Goal: Task Accomplishment & Management: Use online tool/utility

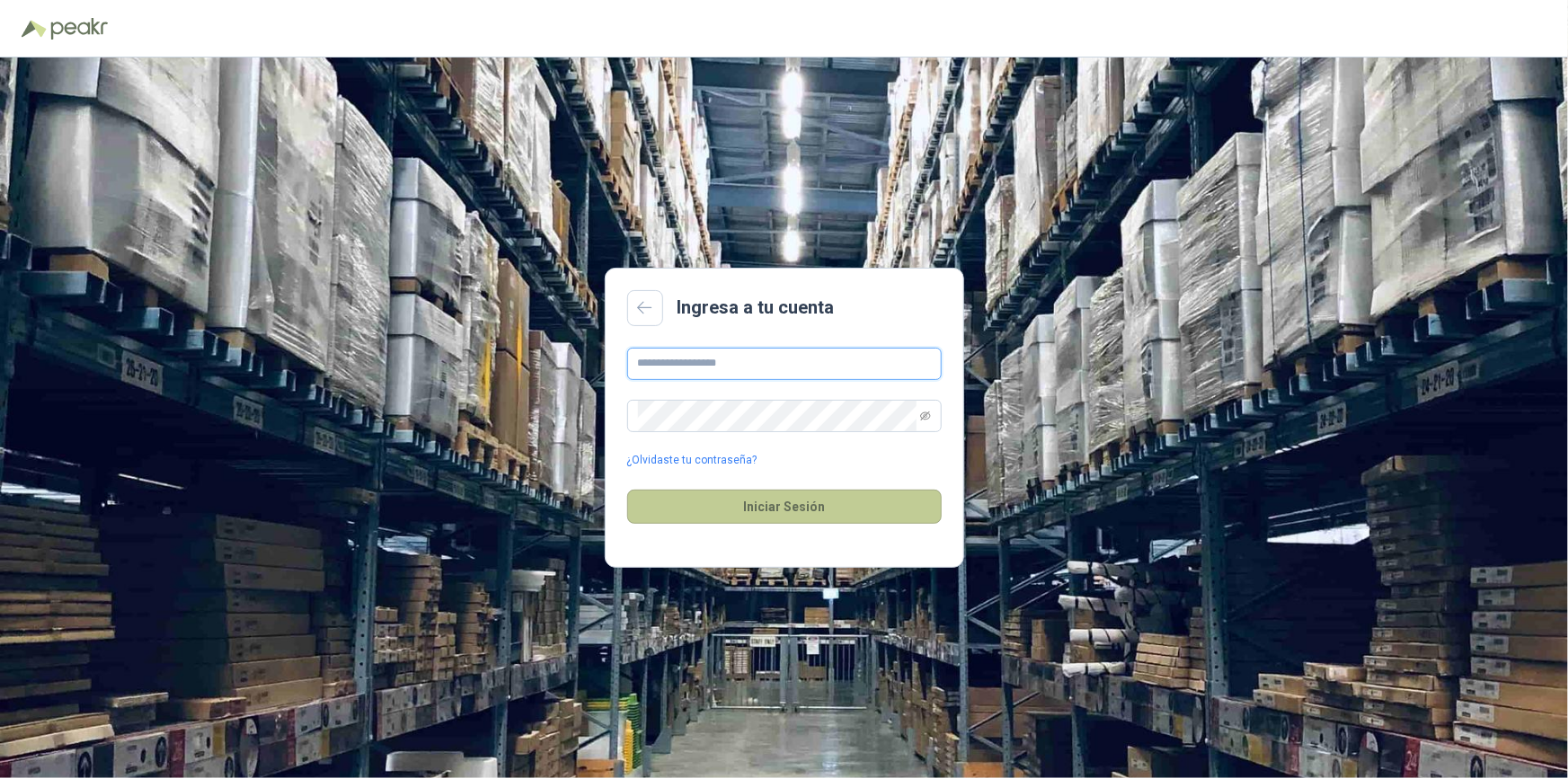
type input "**********"
click at [765, 494] on button "Iniciar Sesión" at bounding box center [784, 507] width 314 height 34
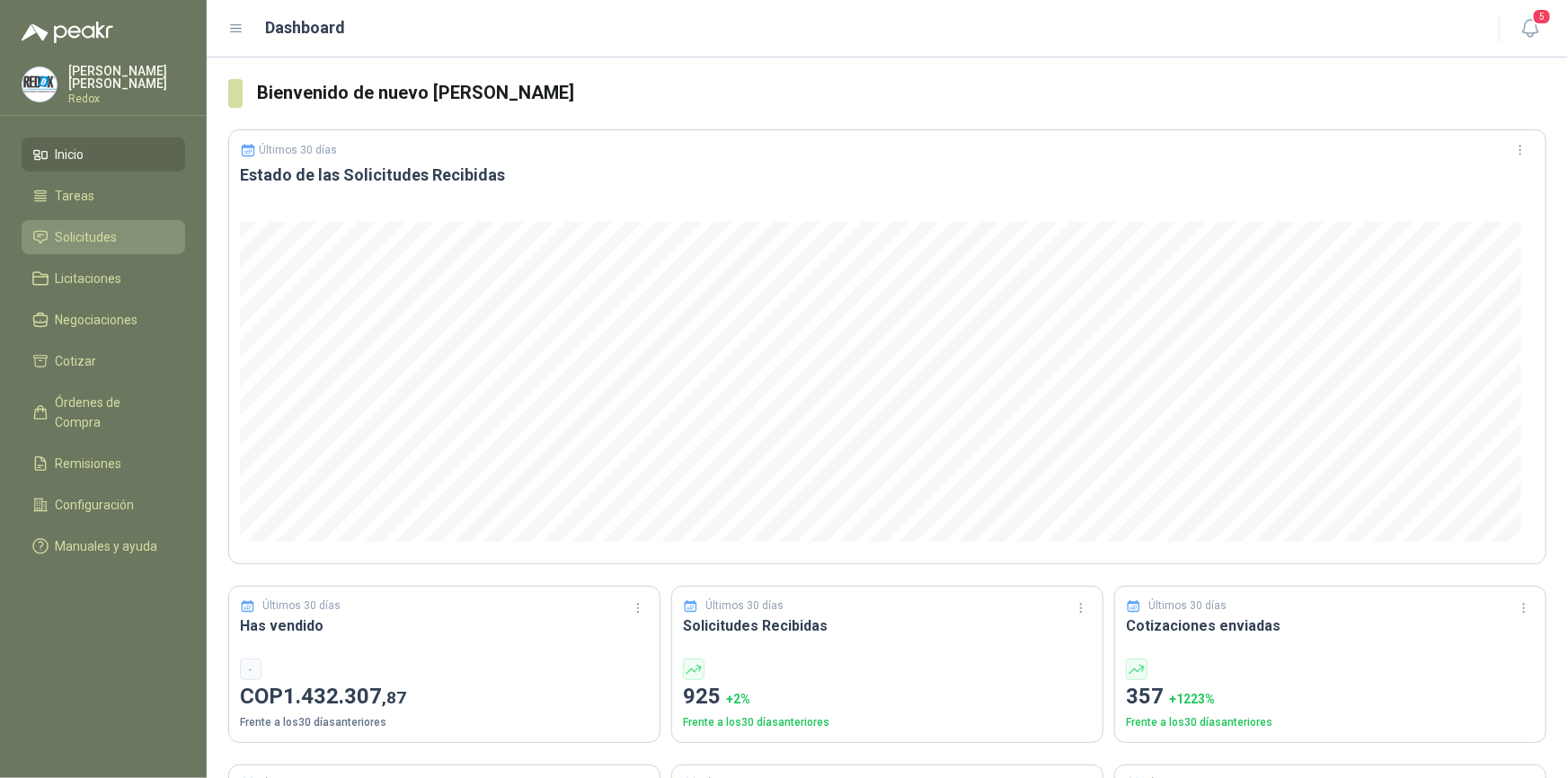
click at [77, 232] on span "Solicitudes" at bounding box center [86, 237] width 62 height 20
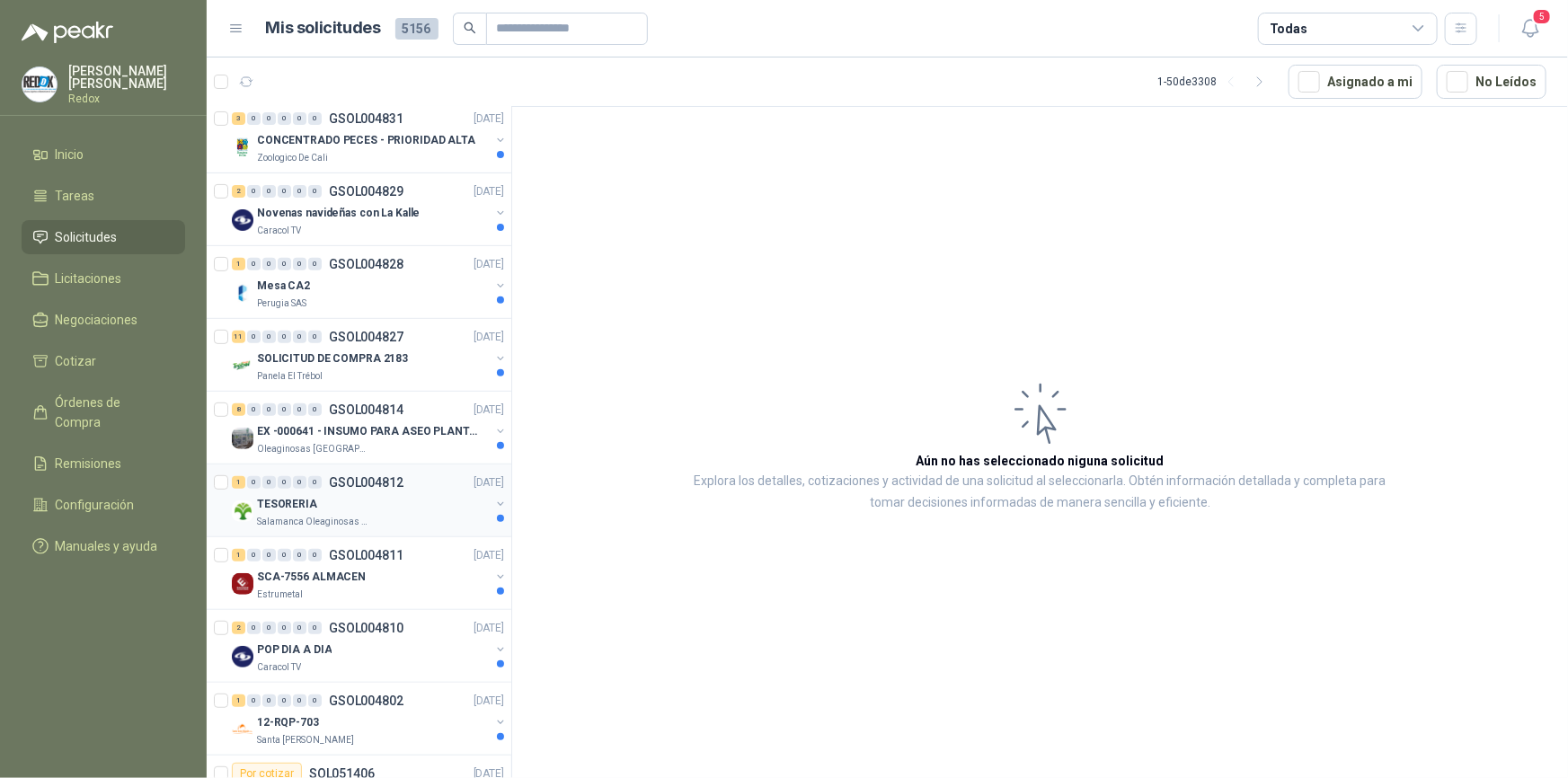
scroll to position [326, 0]
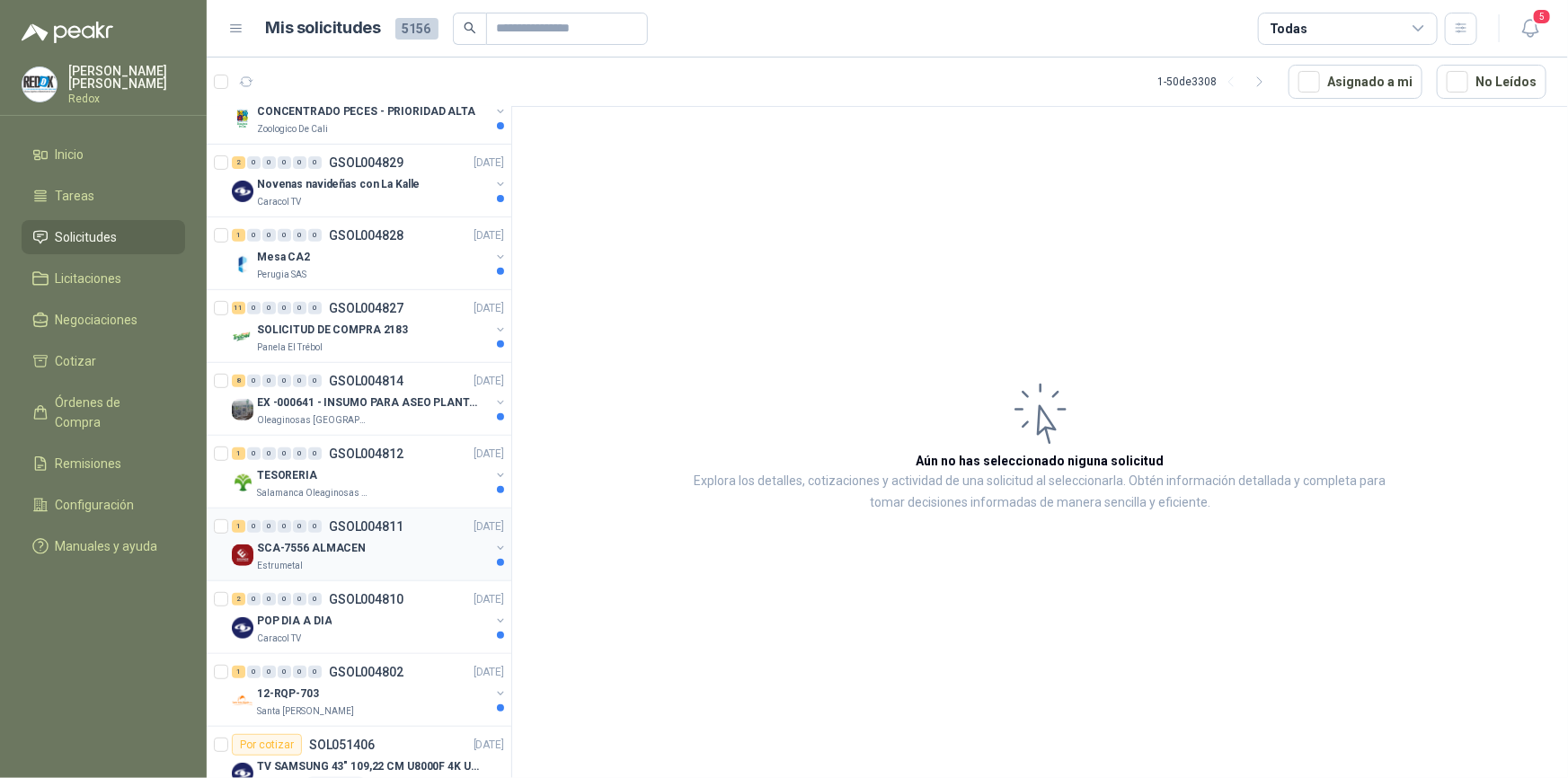
click at [322, 548] on p "SCA-7556 ALMACEN" at bounding box center [311, 548] width 109 height 17
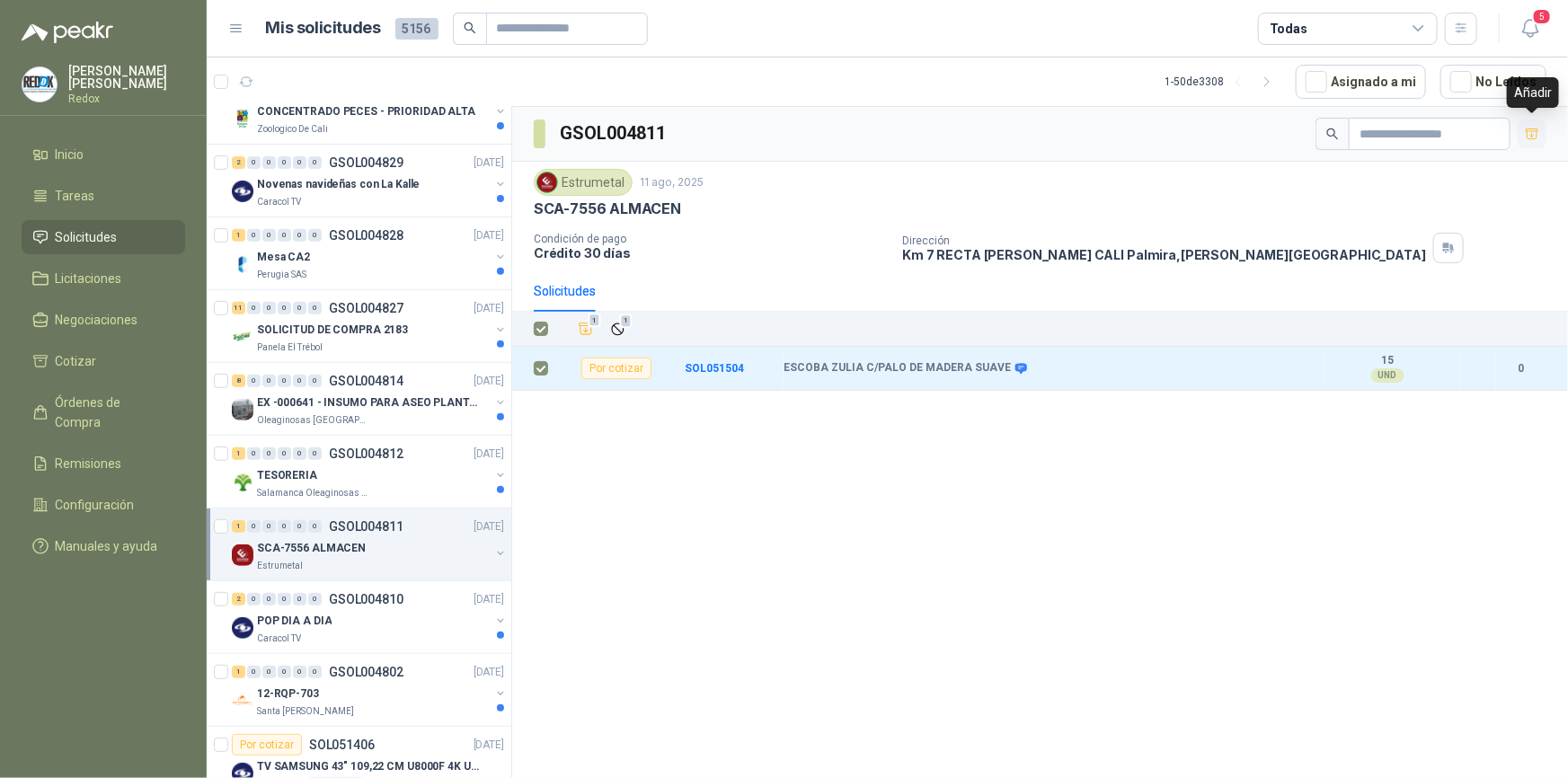
click at [1530, 139] on icon "button" at bounding box center [1532, 133] width 13 height 10
click at [72, 359] on span "Cotizar" at bounding box center [77, 361] width 41 height 20
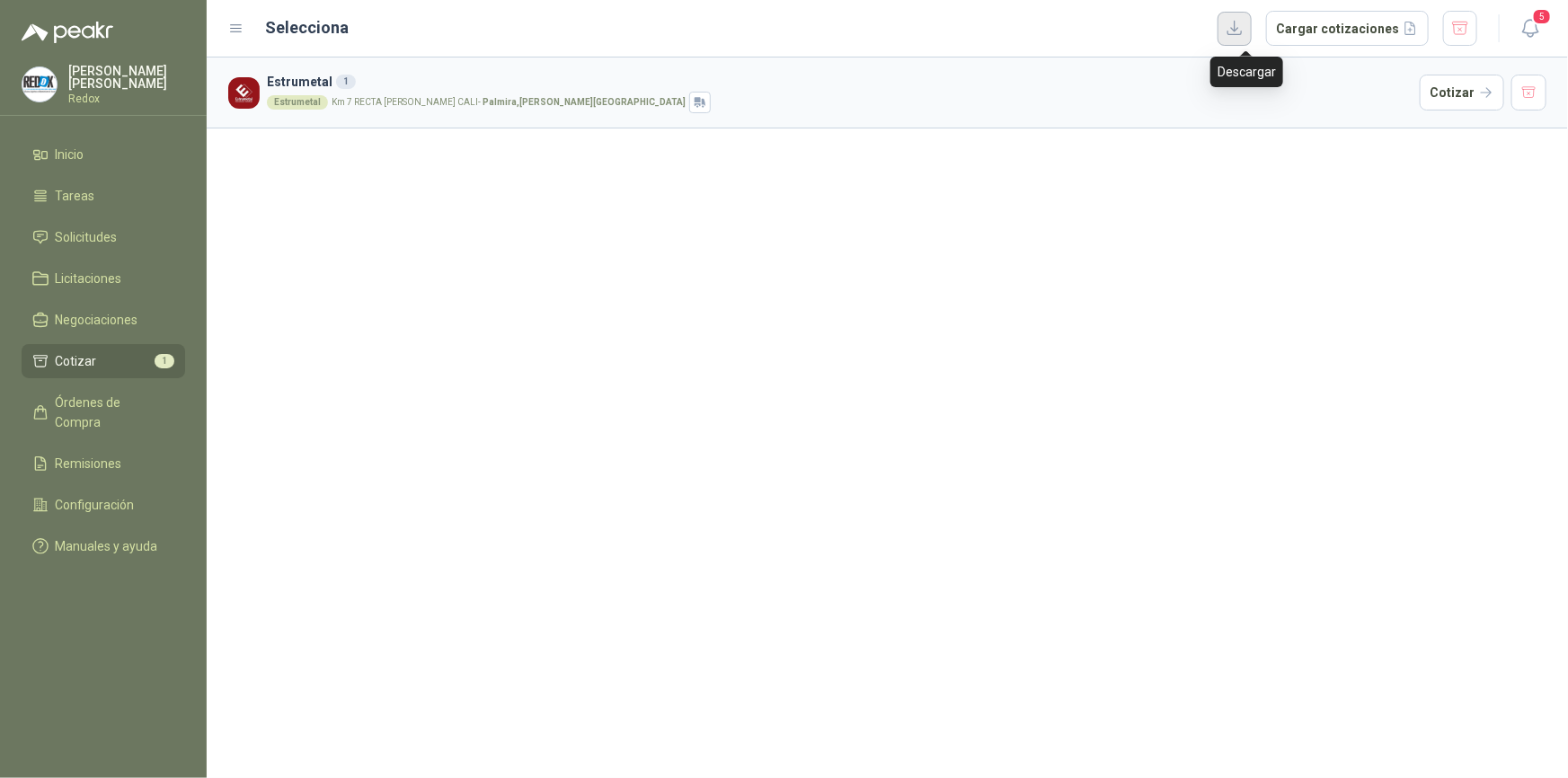
click at [1245, 32] on button "button" at bounding box center [1235, 29] width 34 height 34
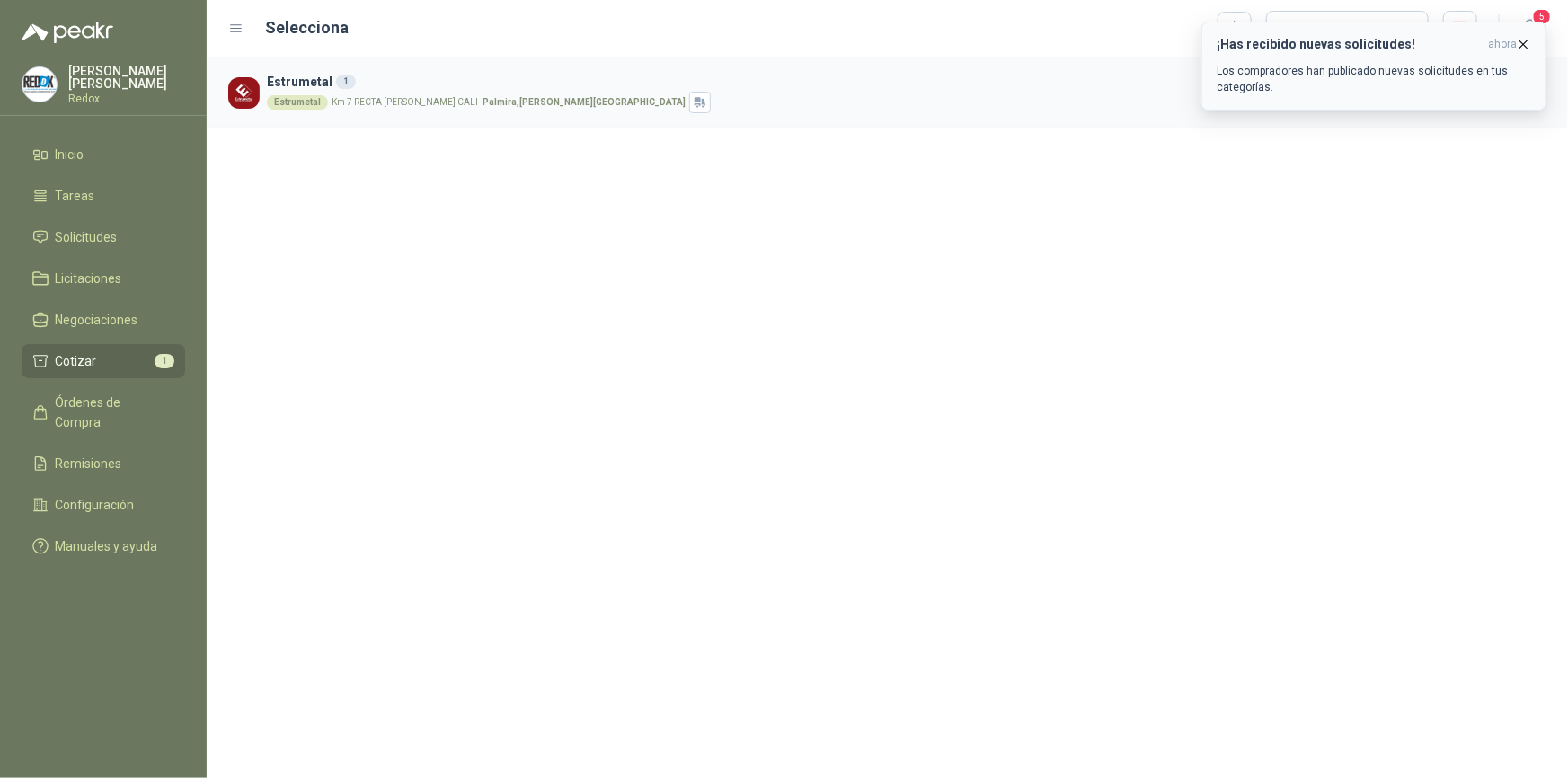
click at [1529, 45] on icon "button" at bounding box center [1523, 44] width 15 height 15
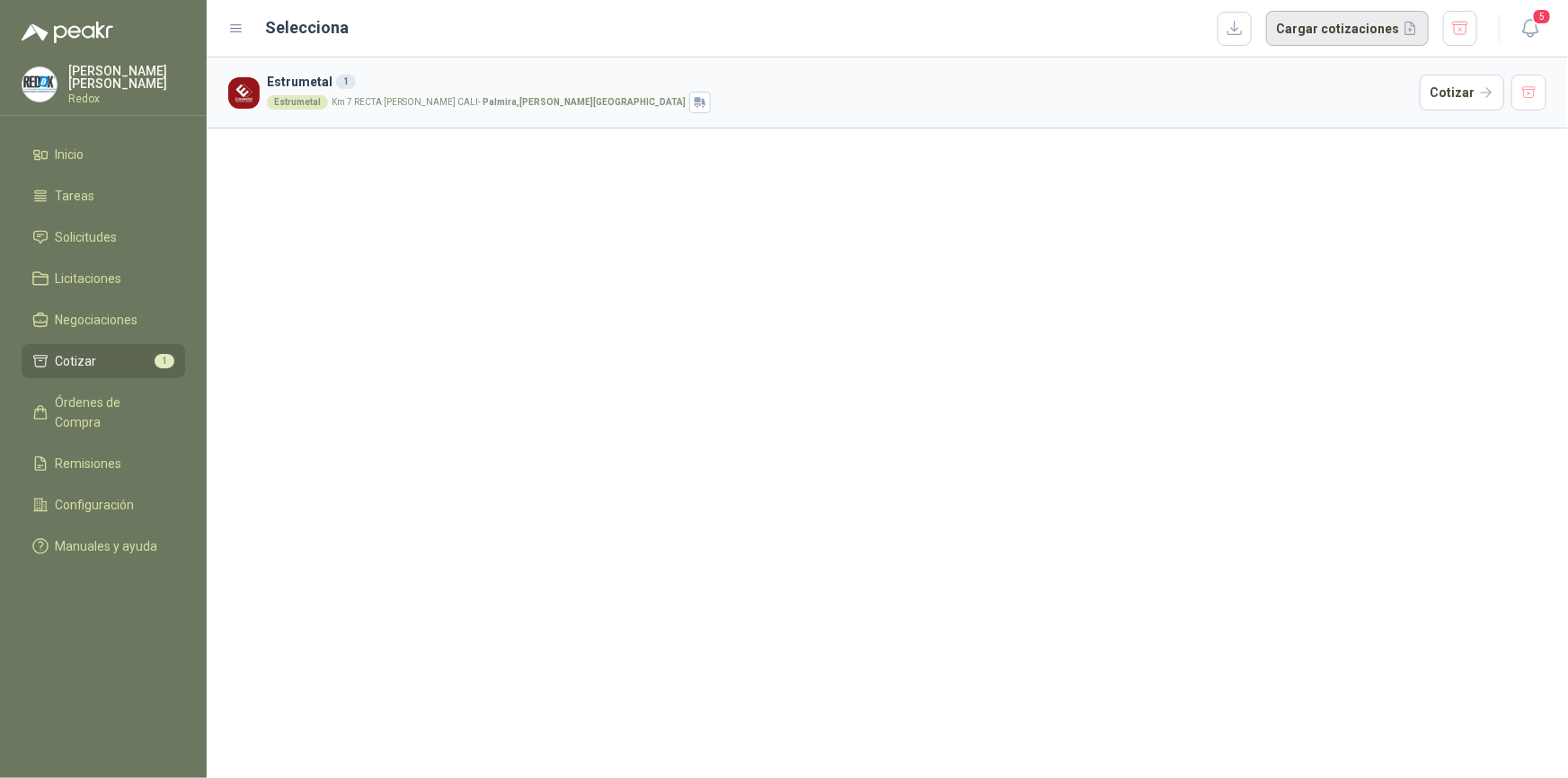
click at [1329, 21] on button "Cargar cotizaciones" at bounding box center [1347, 29] width 163 height 36
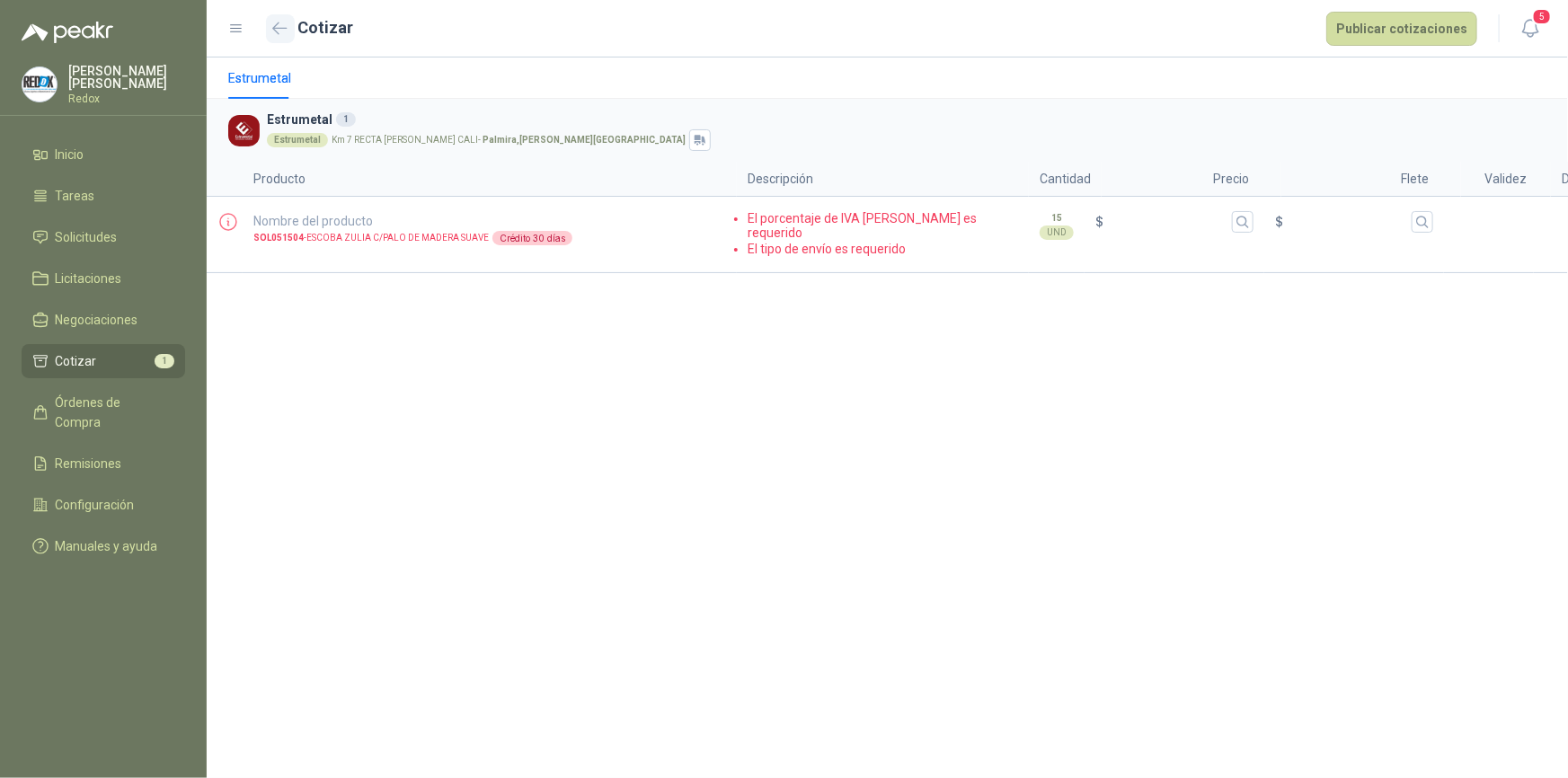
click at [280, 29] on icon "button" at bounding box center [279, 28] width 15 height 14
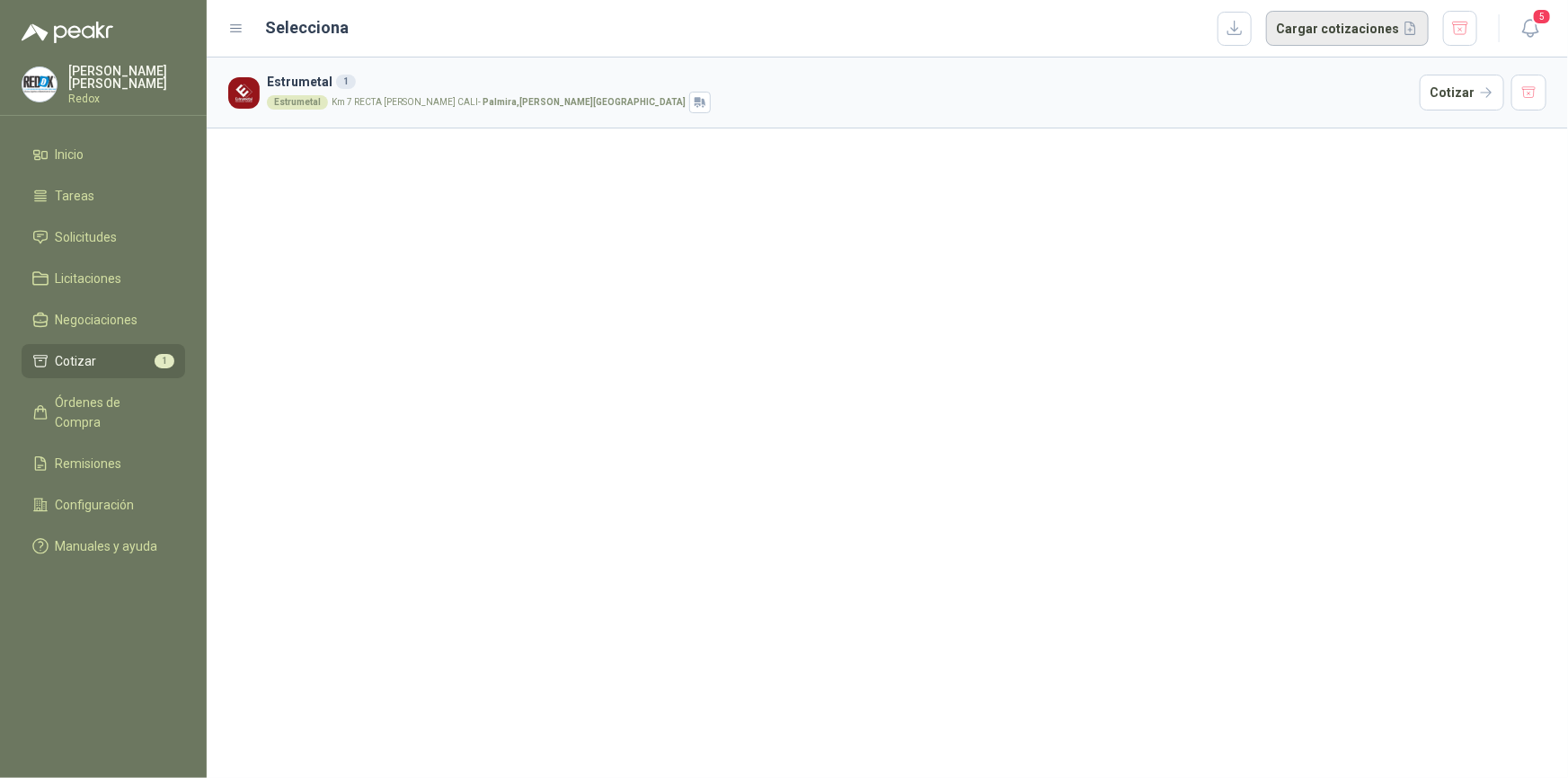
click at [1308, 27] on button "Cargar cotizaciones" at bounding box center [1347, 29] width 163 height 36
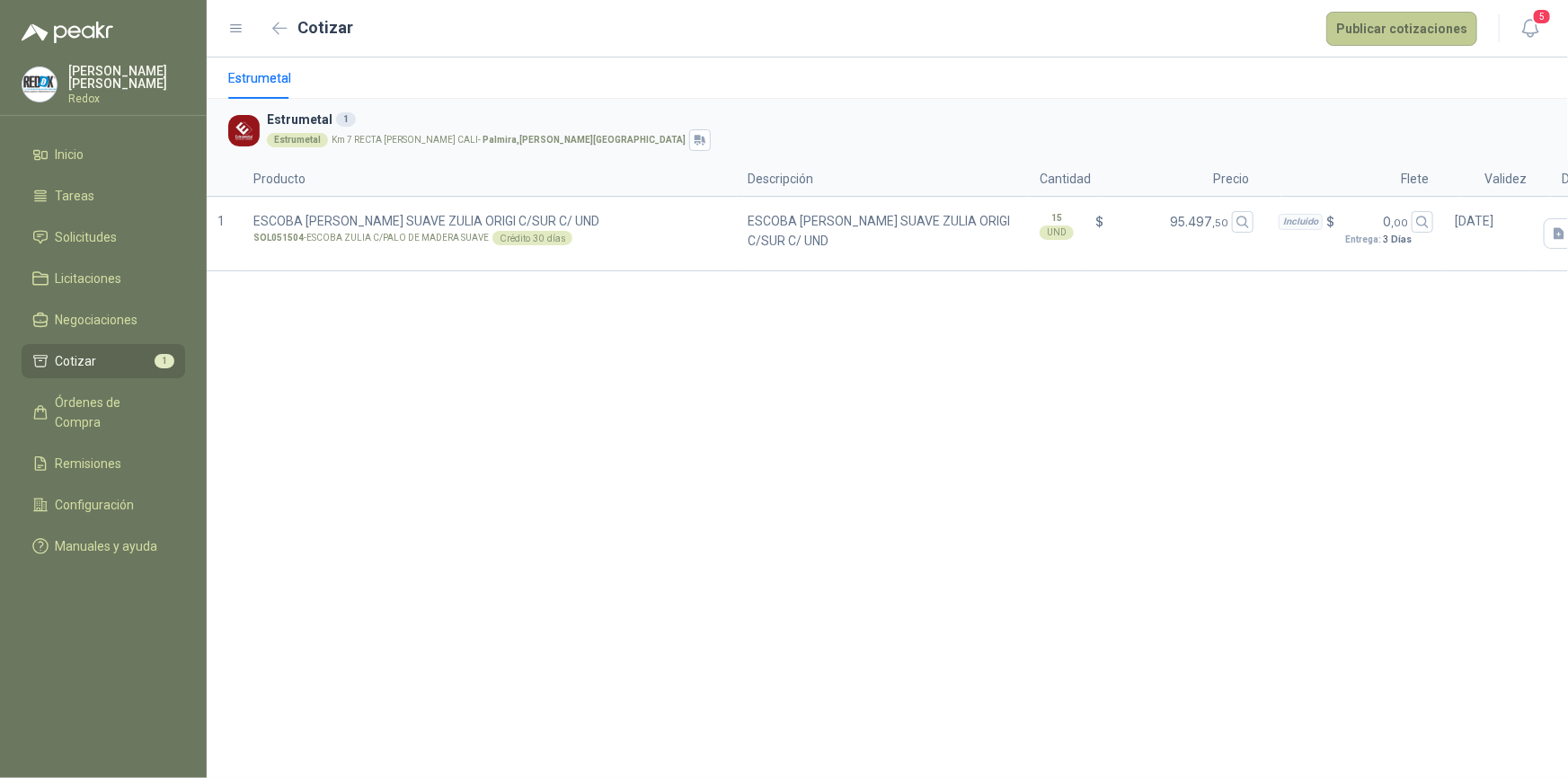
click at [1402, 31] on button "Publicar cotizaciones" at bounding box center [1401, 29] width 151 height 34
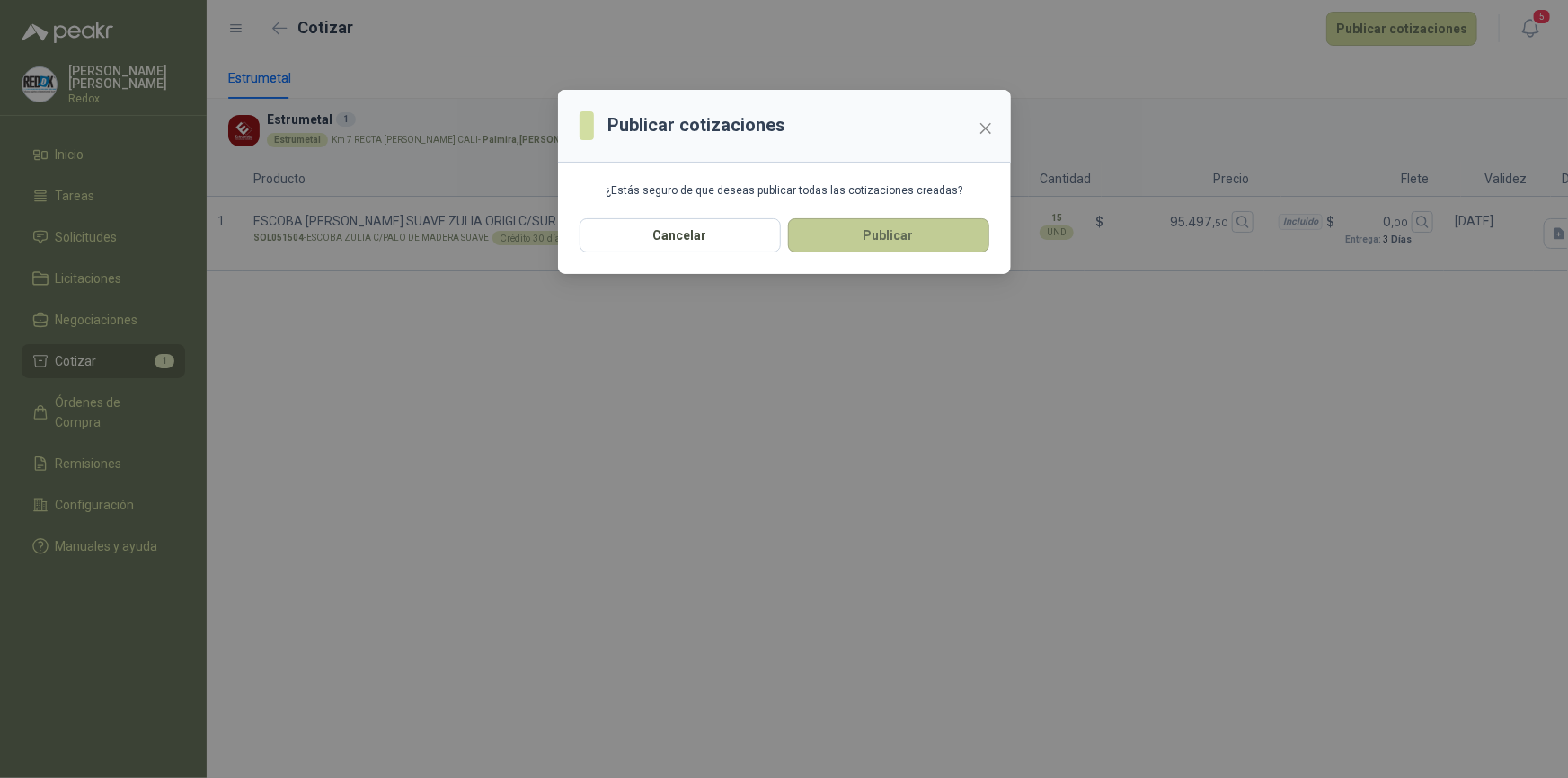
click at [862, 232] on button "Publicar" at bounding box center [888, 235] width 201 height 34
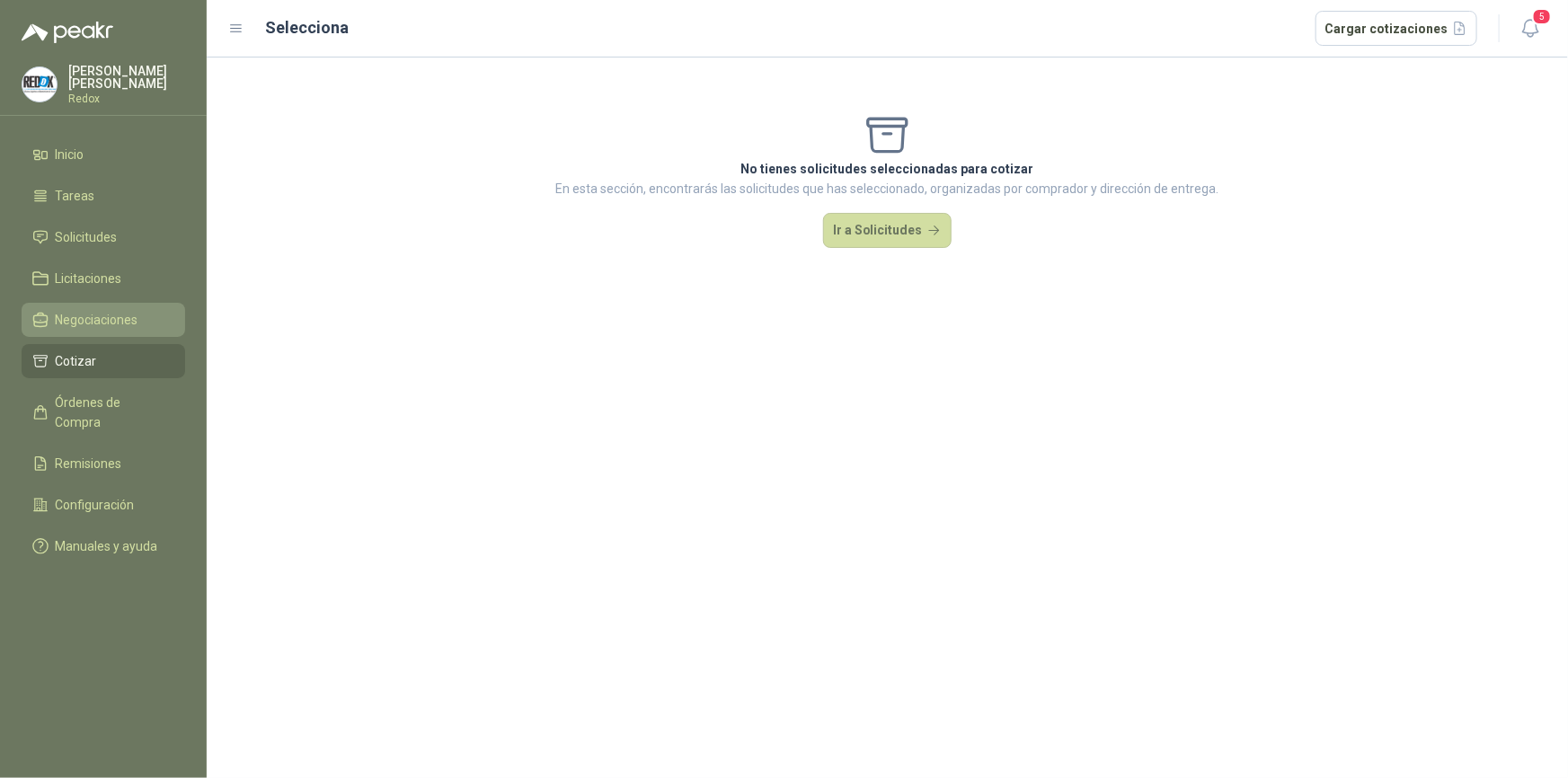
click at [104, 324] on span "Negociaciones" at bounding box center [97, 320] width 83 height 20
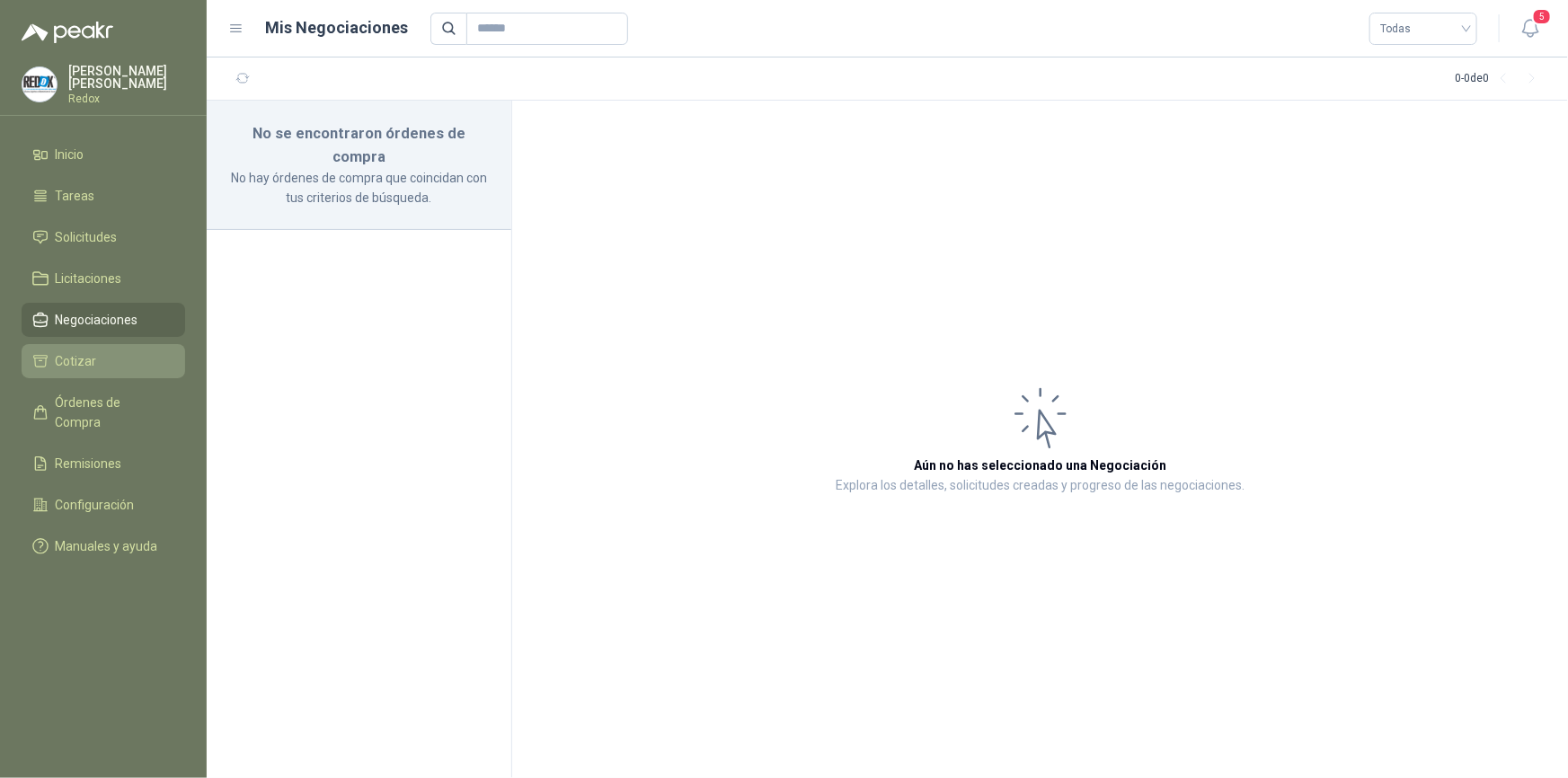
click at [98, 356] on li "Cotizar" at bounding box center [104, 361] width 142 height 20
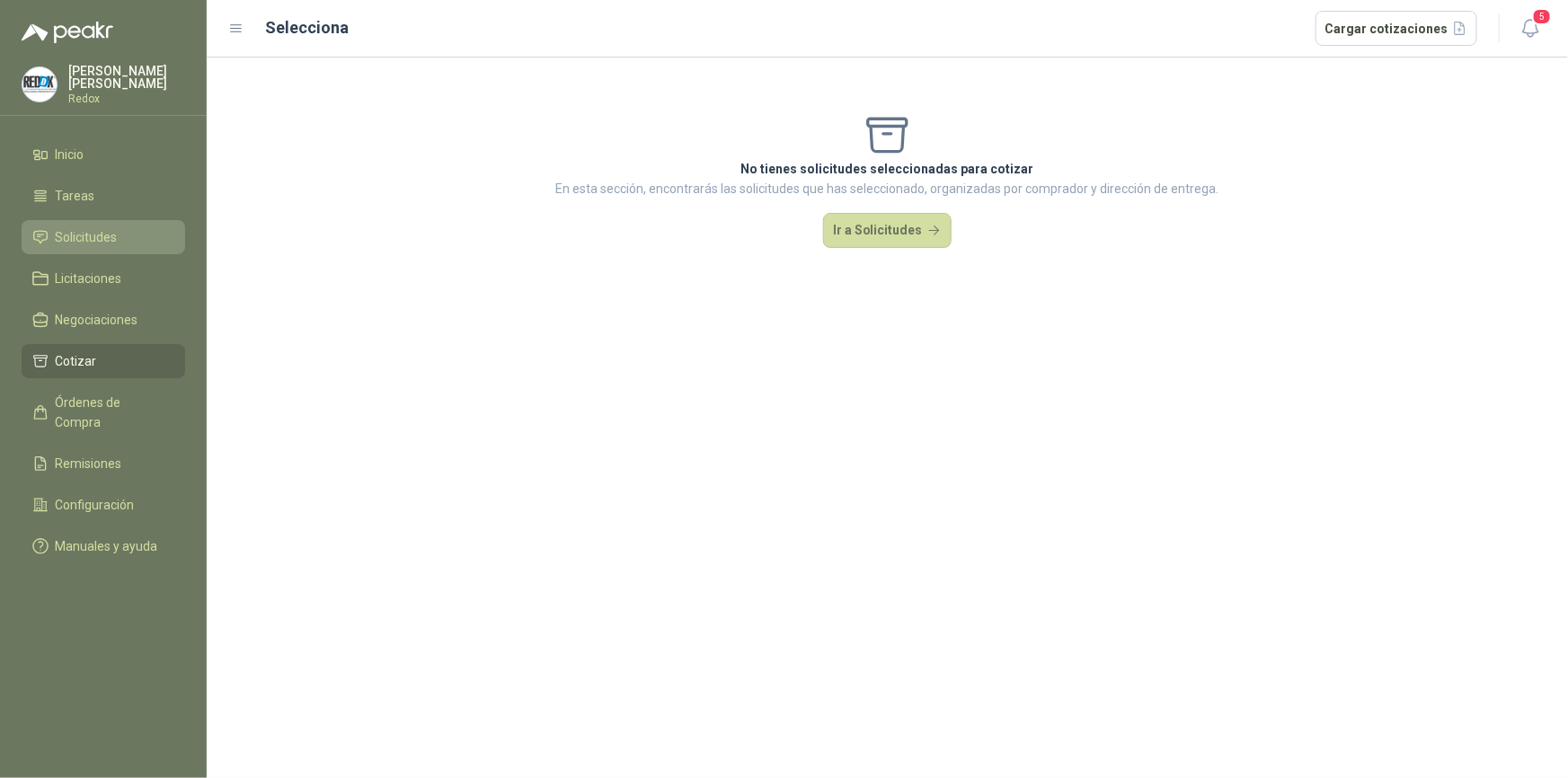
click at [122, 235] on li "Solicitudes" at bounding box center [104, 237] width 142 height 20
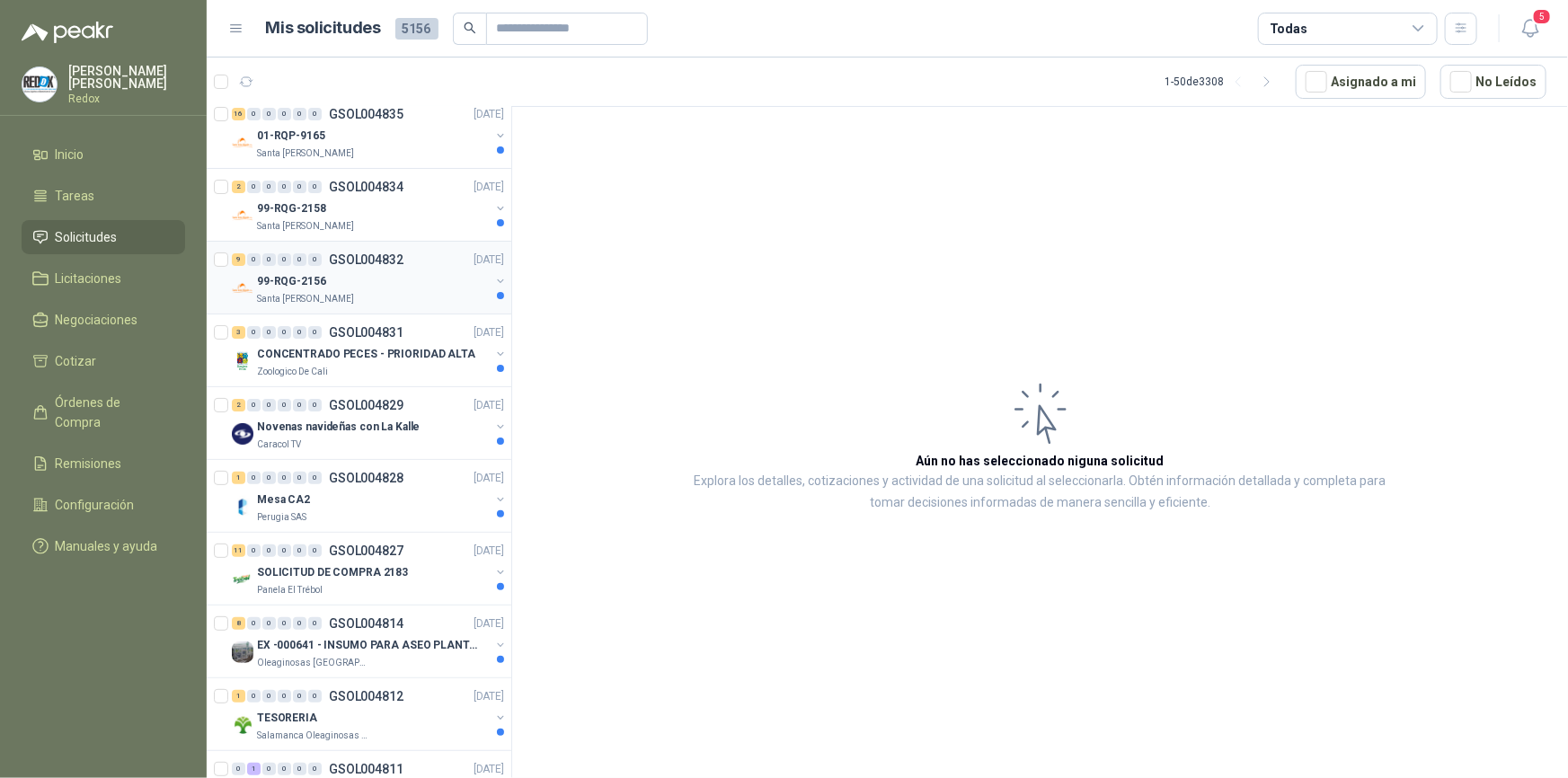
scroll to position [163, 0]
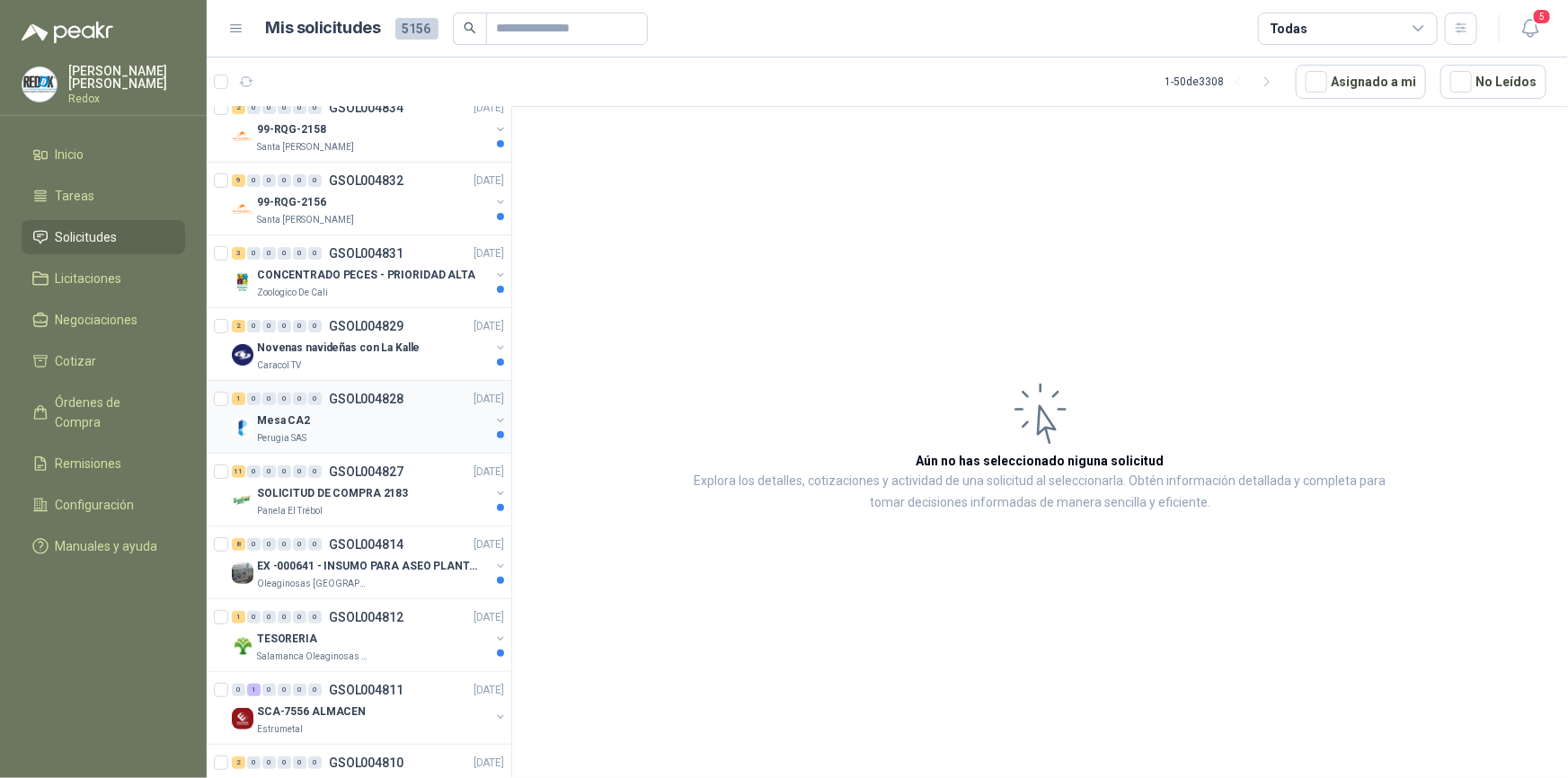
click at [323, 421] on div "Mesa CA2" at bounding box center [373, 421] width 232 height 22
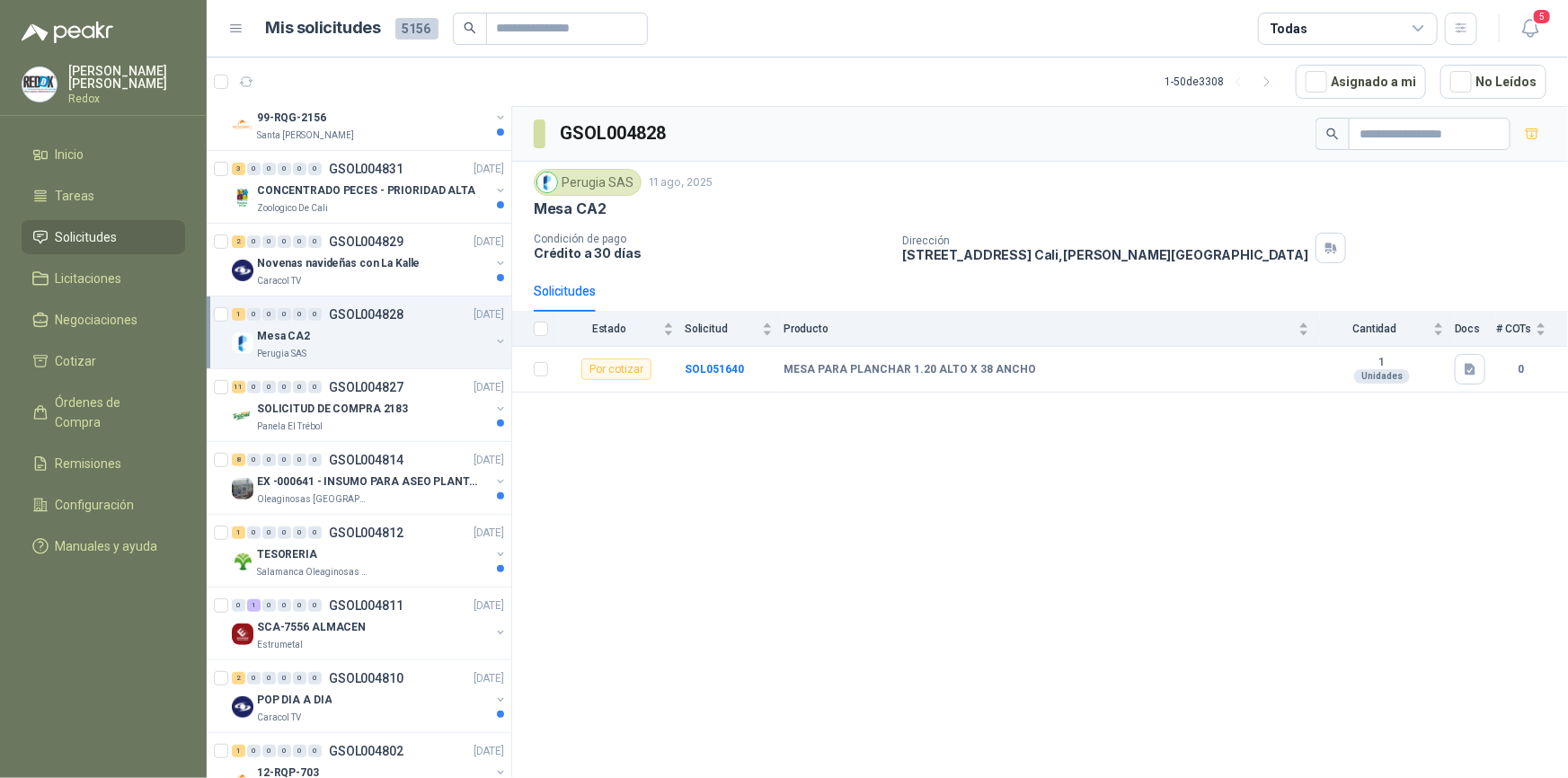
scroll to position [326, 0]
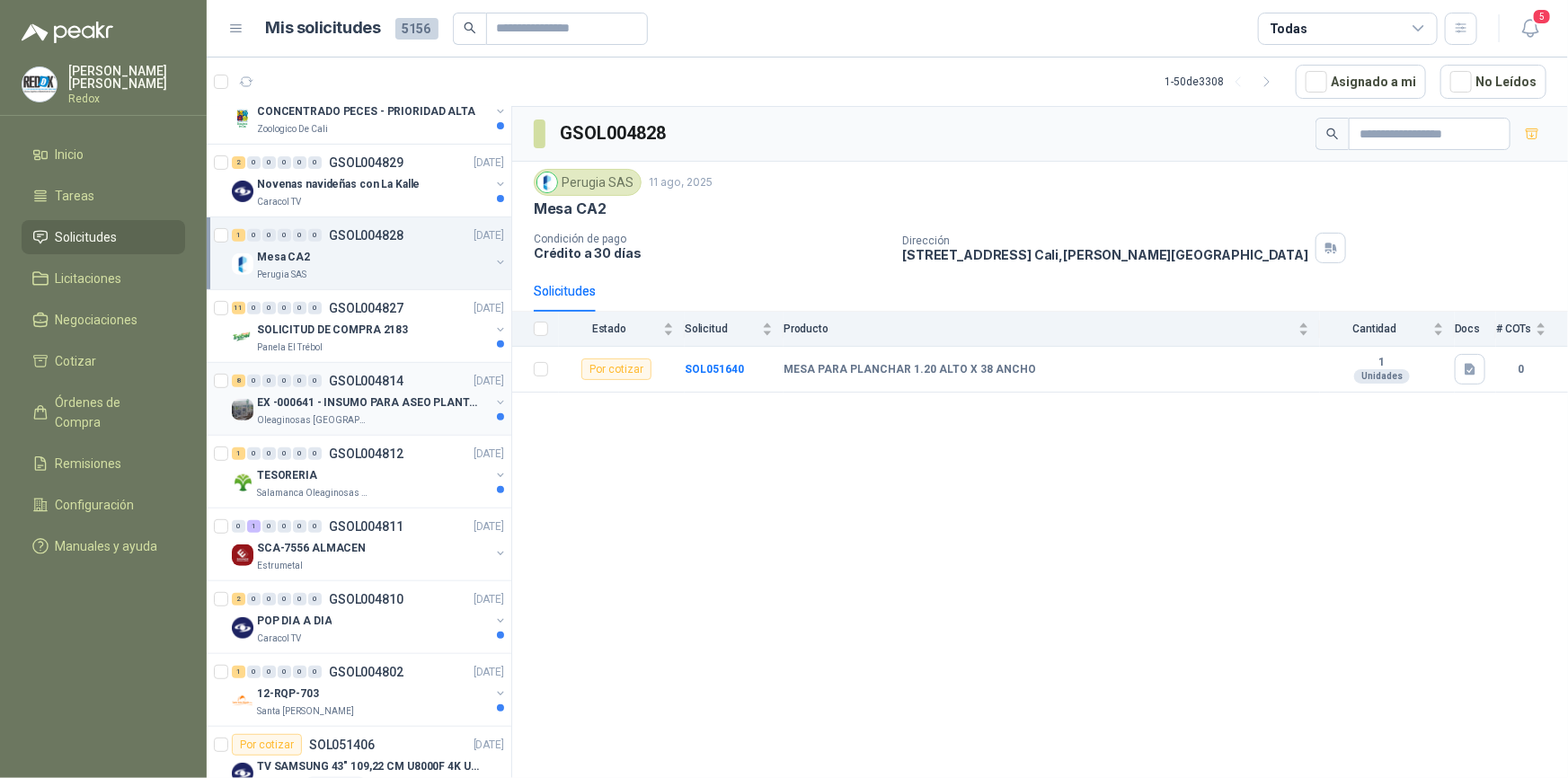
click at [360, 409] on p "EX -000641 - INSUMO PARA ASEO PLANTA EXTRACTORA" at bounding box center [368, 403] width 223 height 17
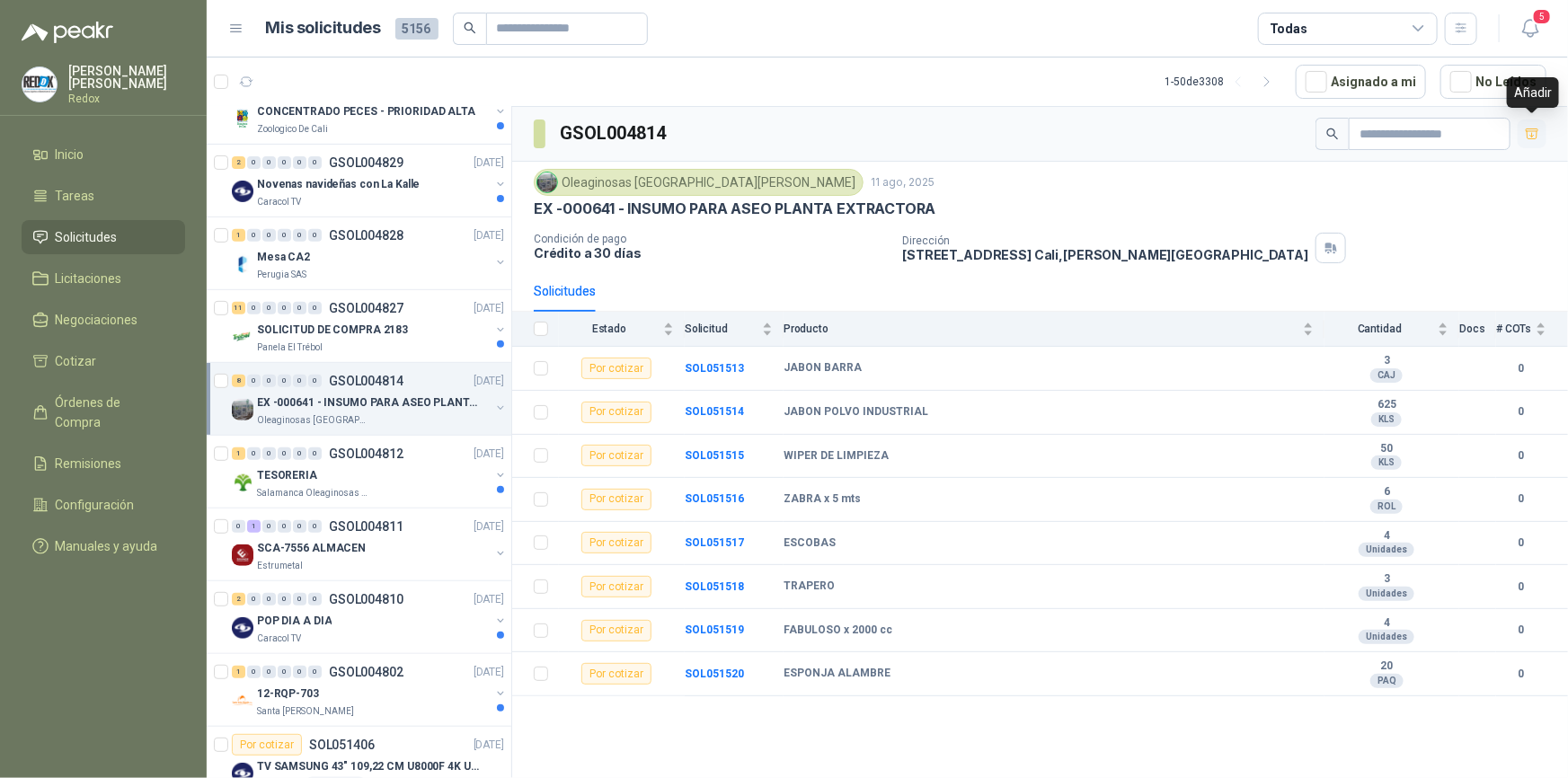
click at [1530, 135] on icon "button" at bounding box center [1532, 133] width 13 height 10
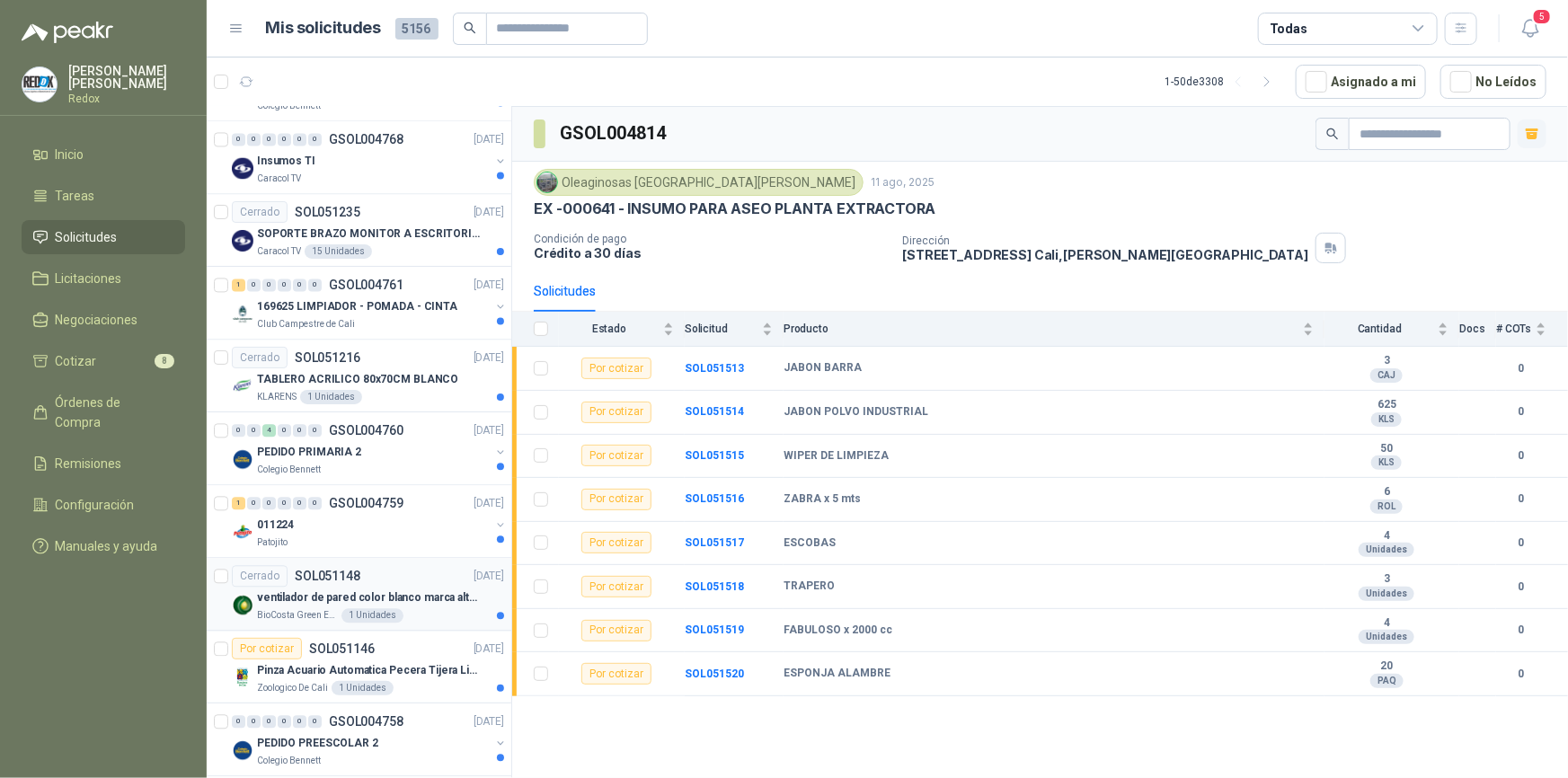
scroll to position [2040, 0]
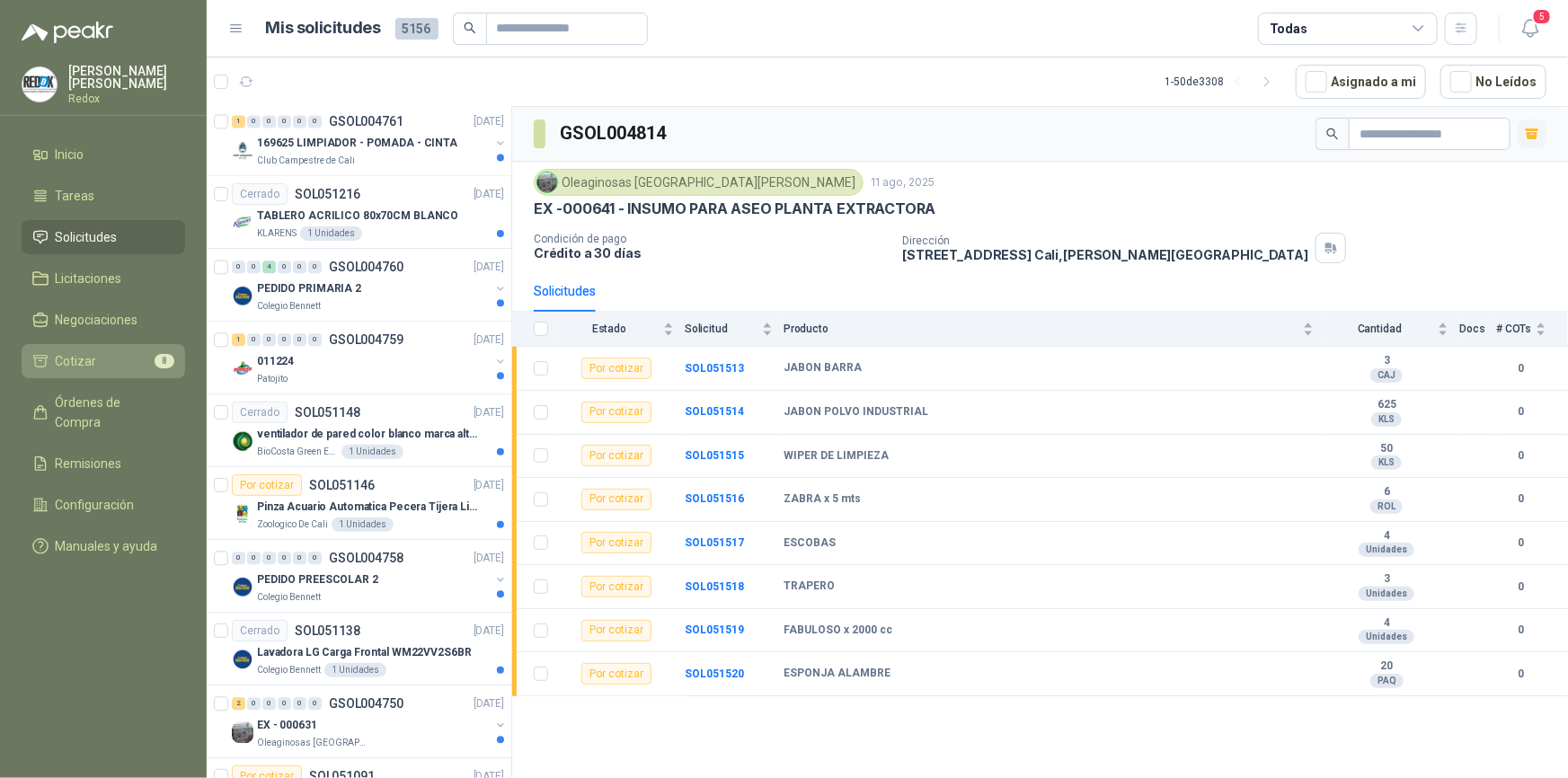
click at [82, 356] on span "Cotizar" at bounding box center [77, 361] width 41 height 20
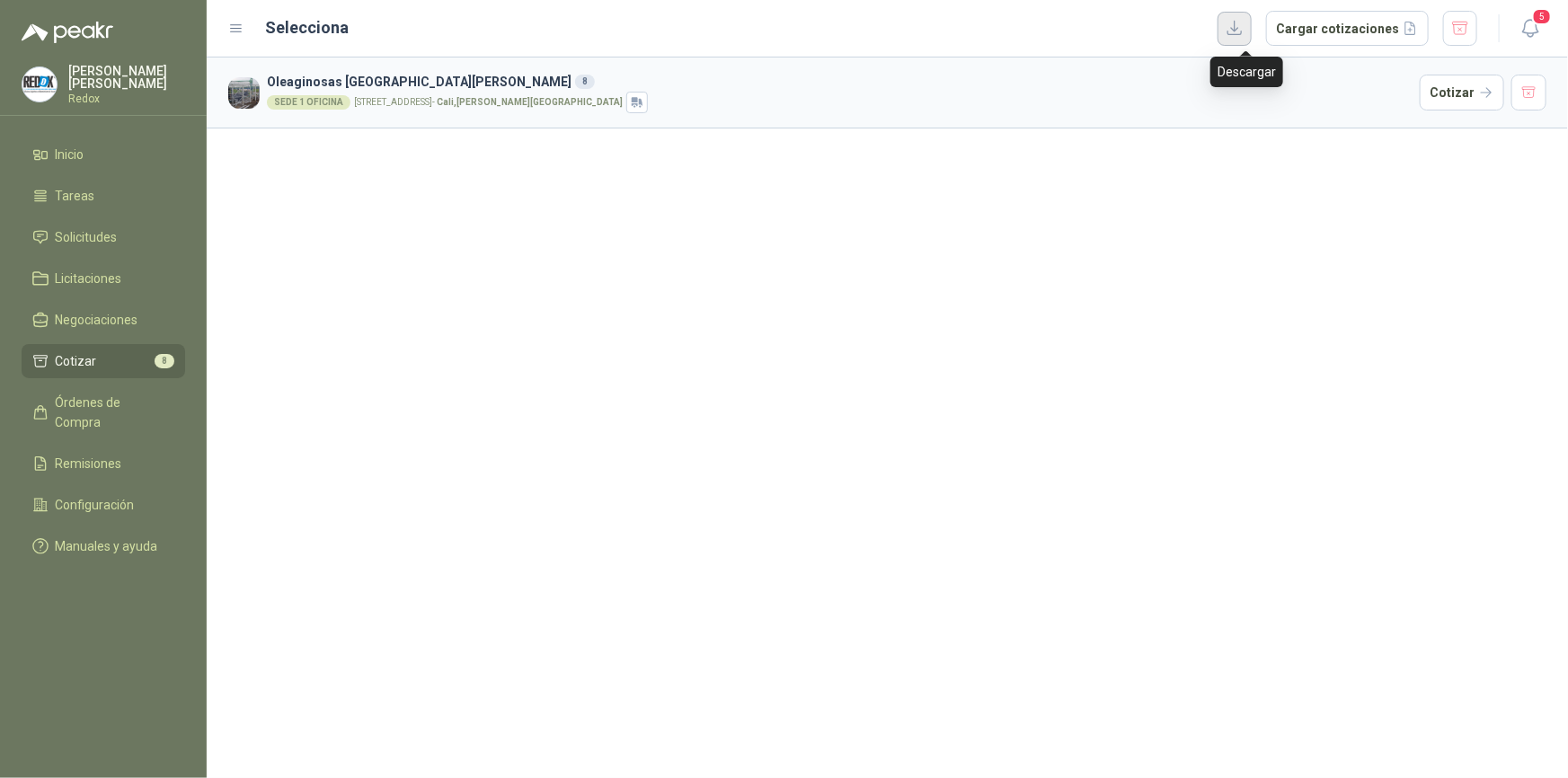
click at [1244, 23] on button "button" at bounding box center [1235, 29] width 34 height 34
click at [90, 316] on span "Negociaciones" at bounding box center [97, 320] width 83 height 20
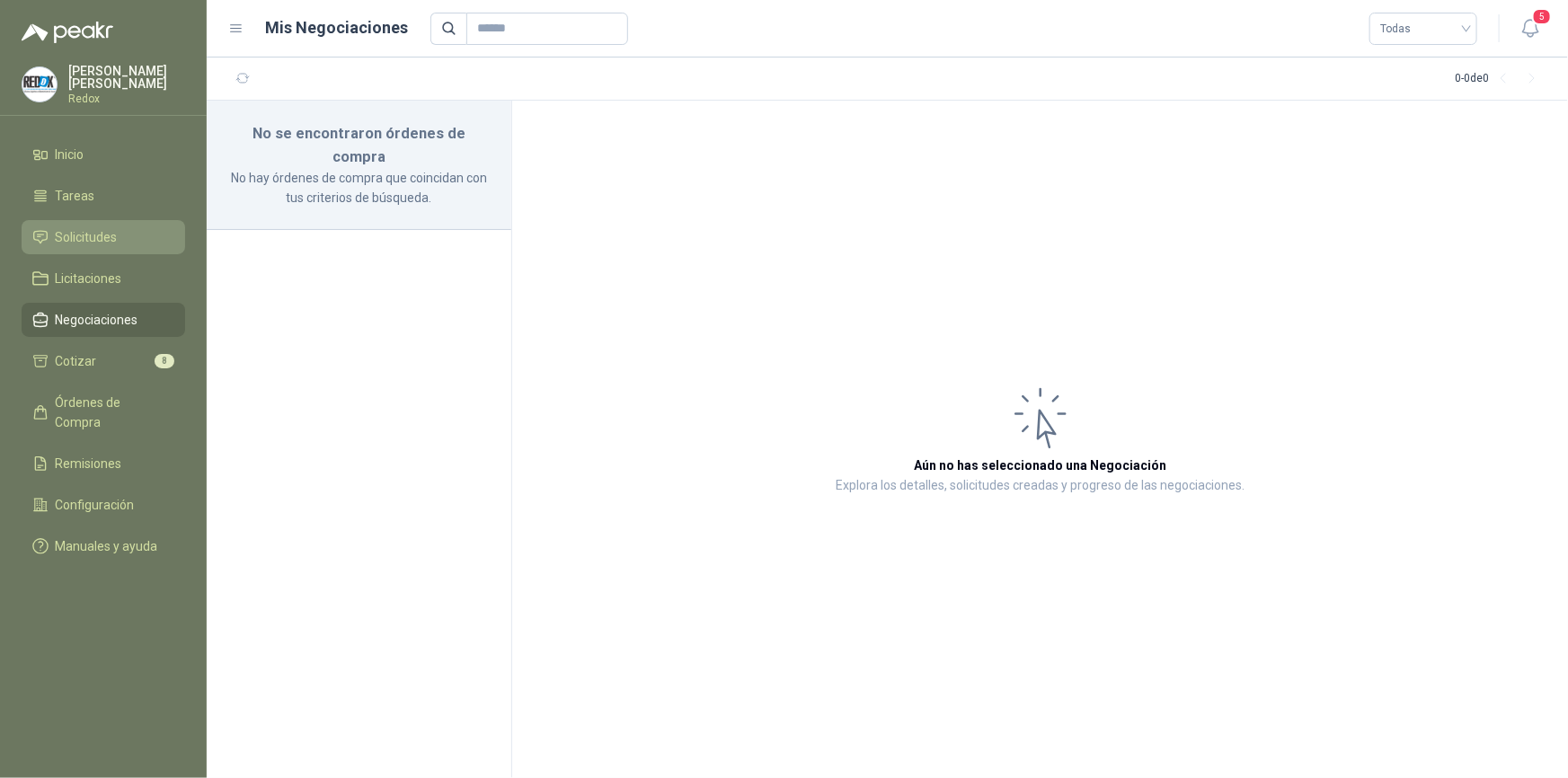
click at [77, 245] on span "Solicitudes" at bounding box center [86, 237] width 62 height 20
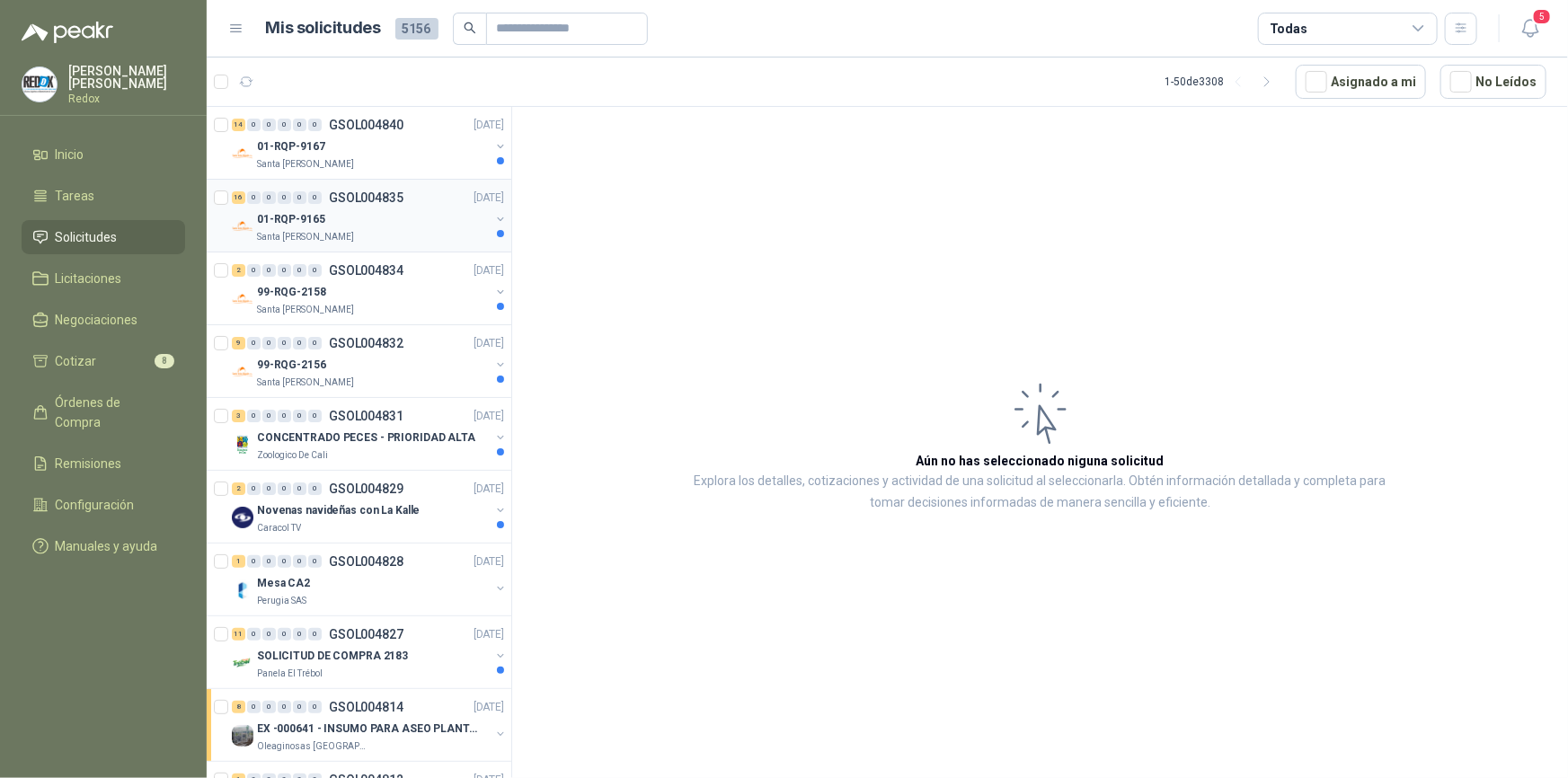
click at [308, 233] on p "Santa [PERSON_NAME]" at bounding box center [305, 237] width 97 height 14
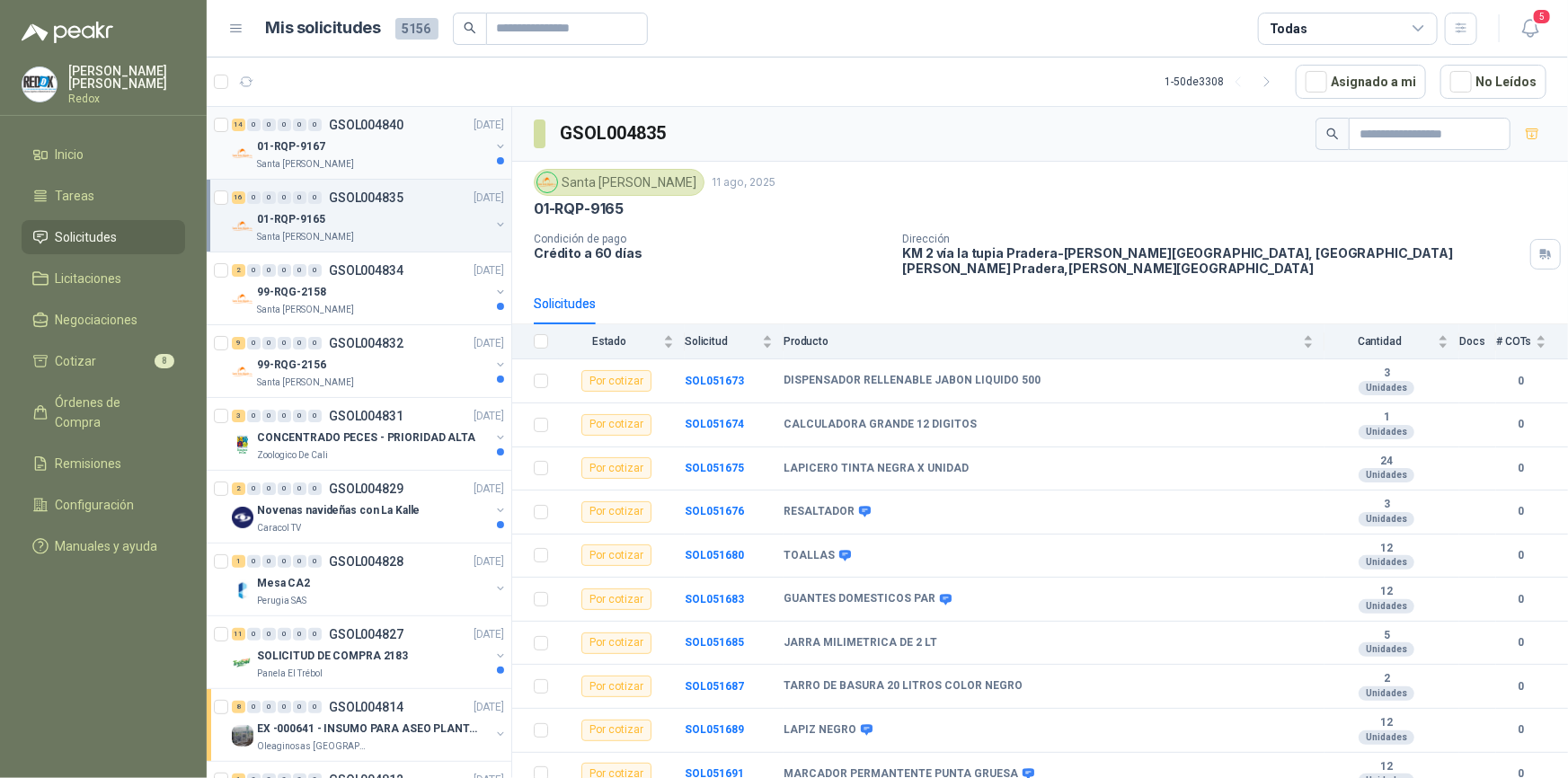
click at [349, 142] on div "01-RQP-9167" at bounding box center [373, 147] width 232 height 22
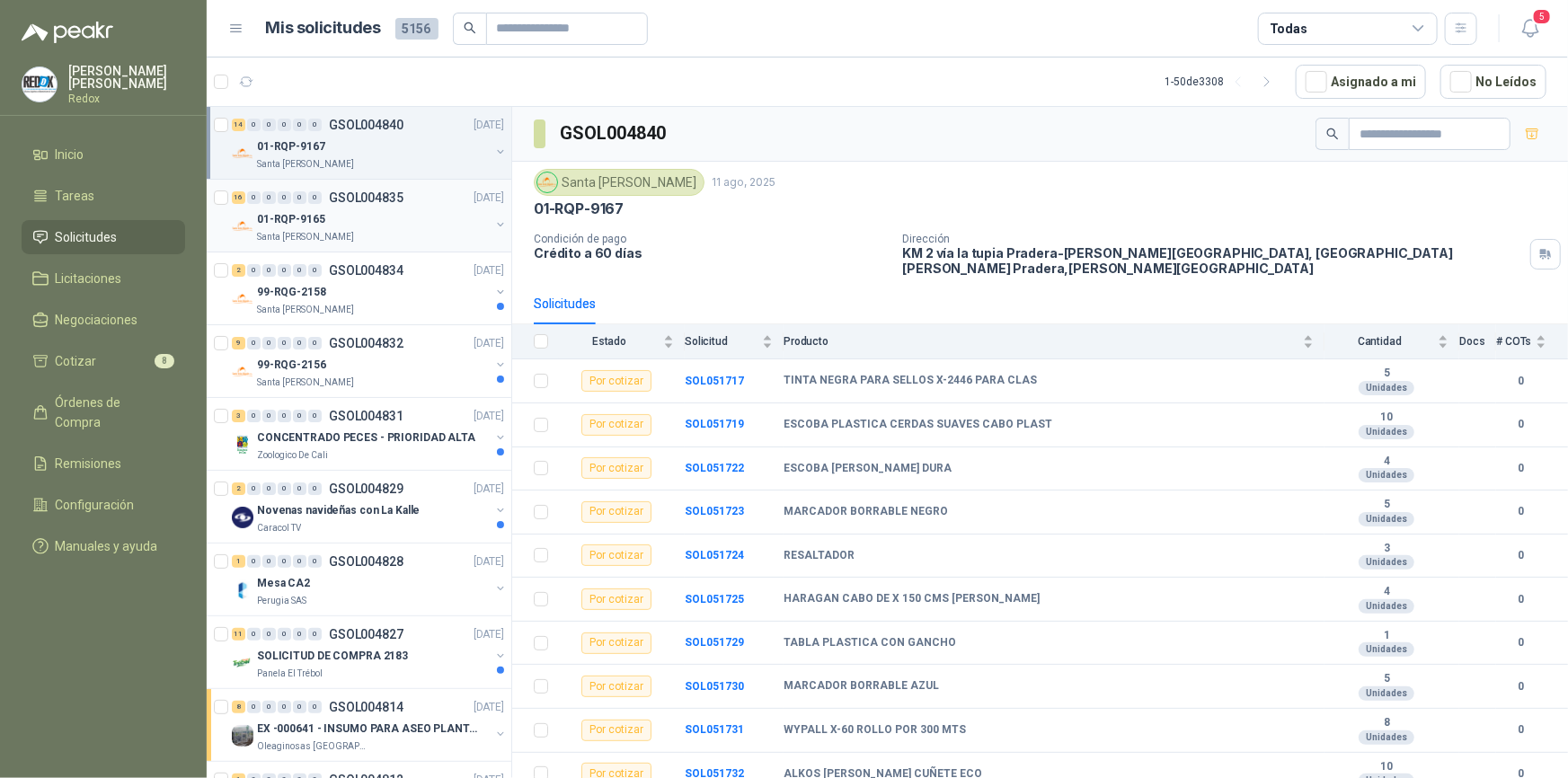
click at [314, 223] on p "01-RQP-9165" at bounding box center [291, 219] width 68 height 17
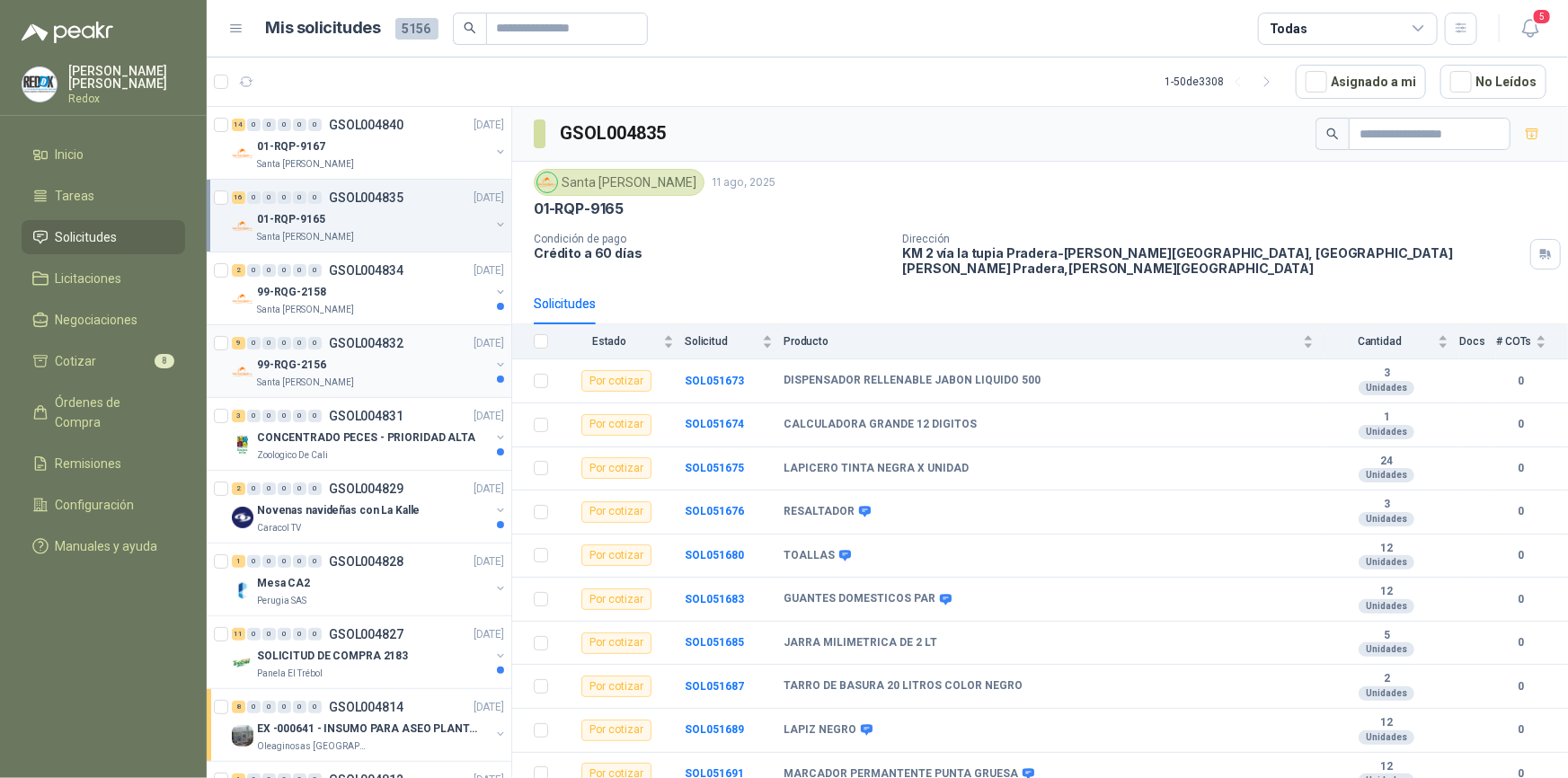
click at [348, 345] on p "GSOL004832" at bounding box center [366, 343] width 75 height 13
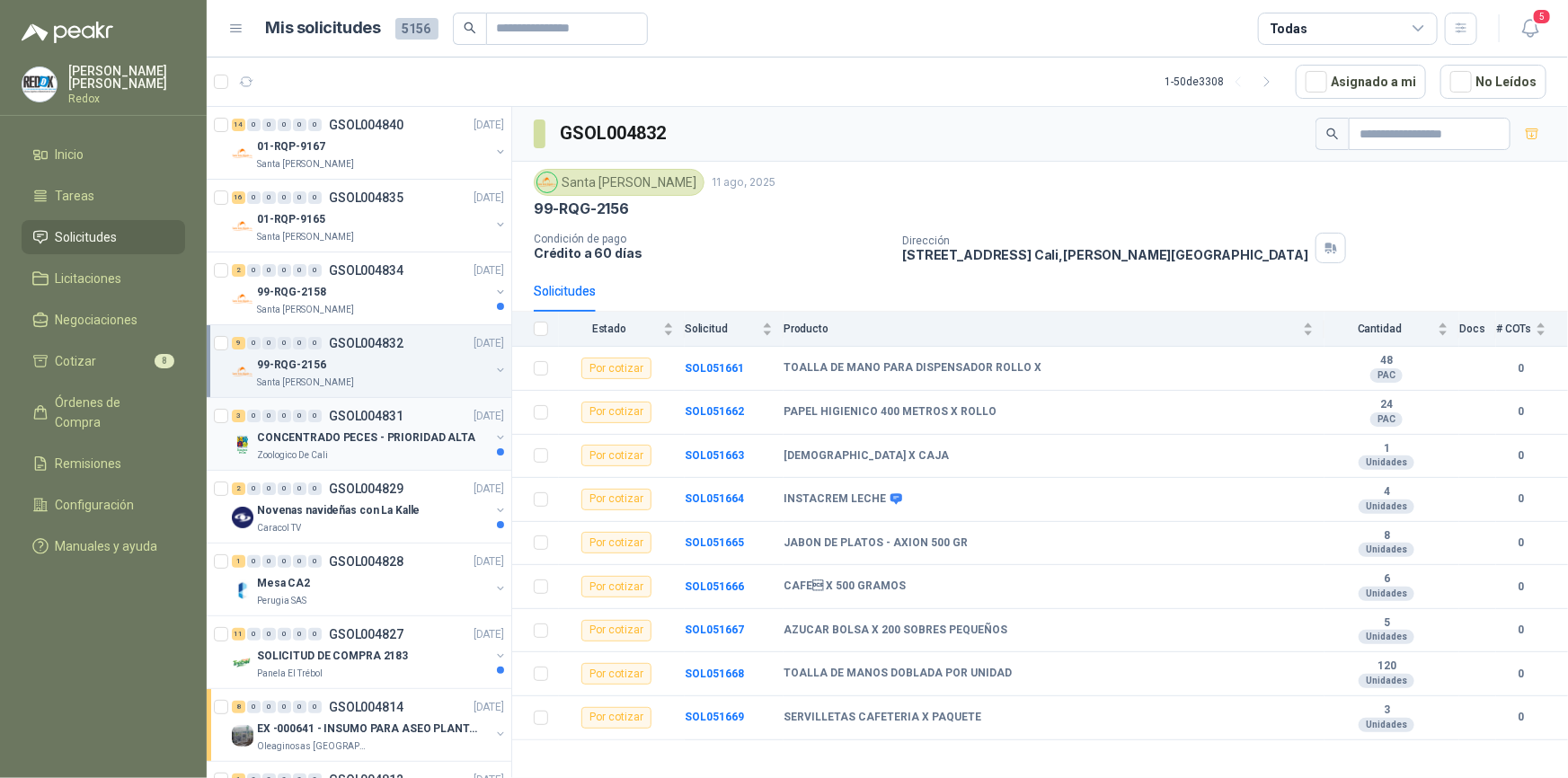
click at [384, 445] on p "CONCENTRADO PECES - PRIORIDAD ALTA" at bounding box center [366, 438] width 218 height 17
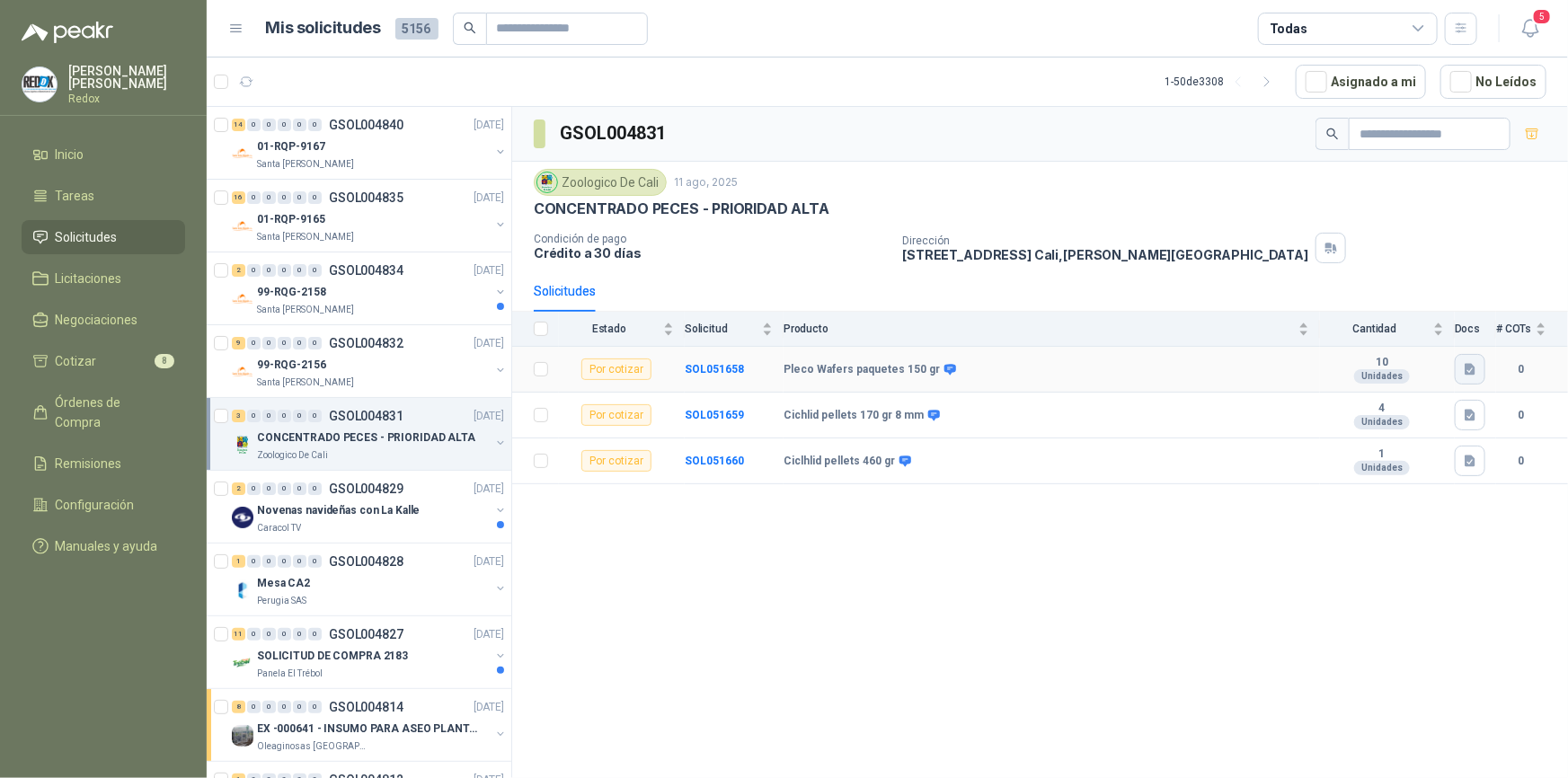
click at [1468, 366] on icon "button" at bounding box center [1470, 369] width 11 height 12
click at [1387, 319] on button "Pleco Wafers paquetes 150 gr.png" at bounding box center [1371, 328] width 204 height 19
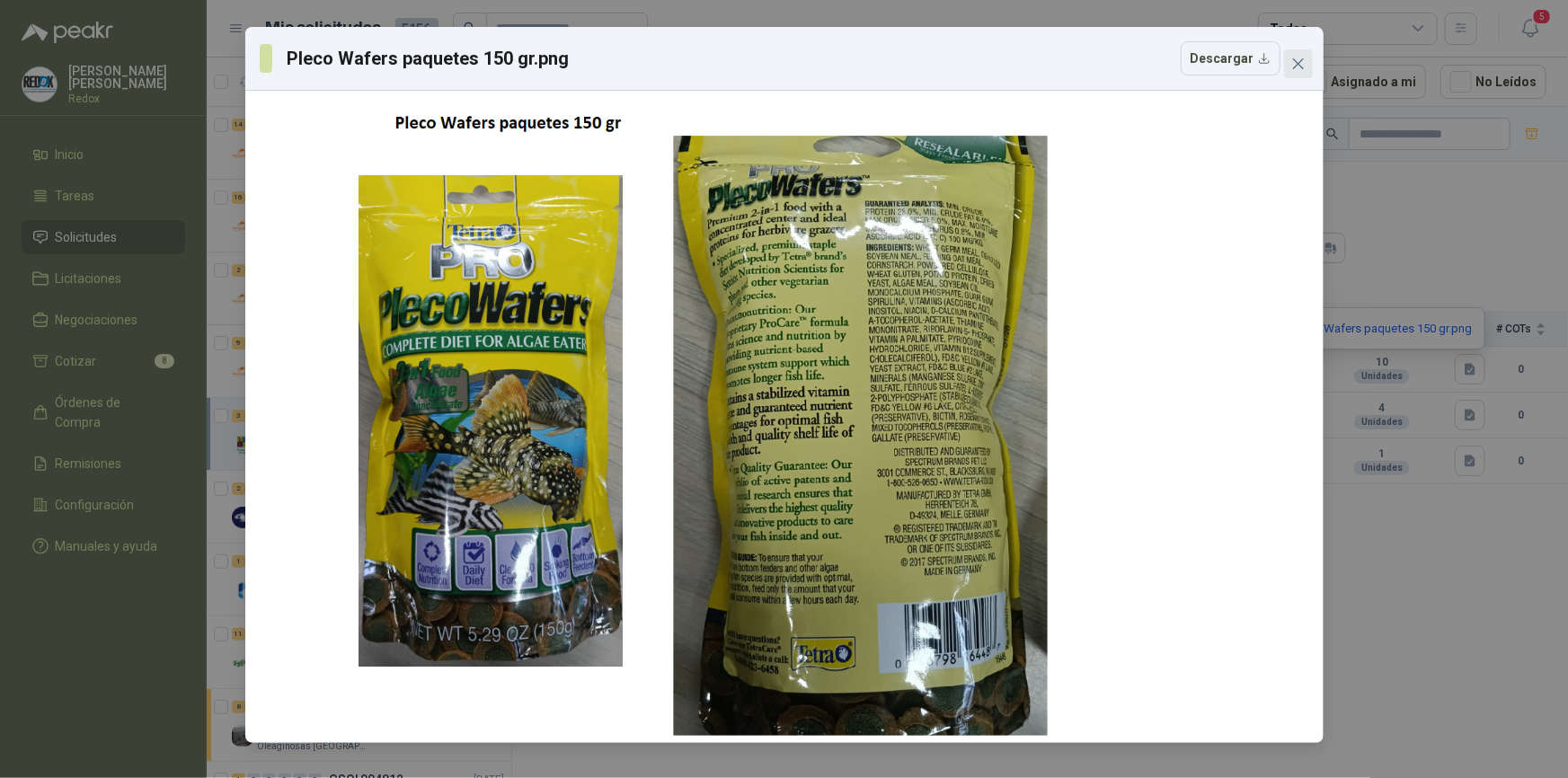
click at [1296, 68] on icon "close" at bounding box center [1298, 64] width 14 height 14
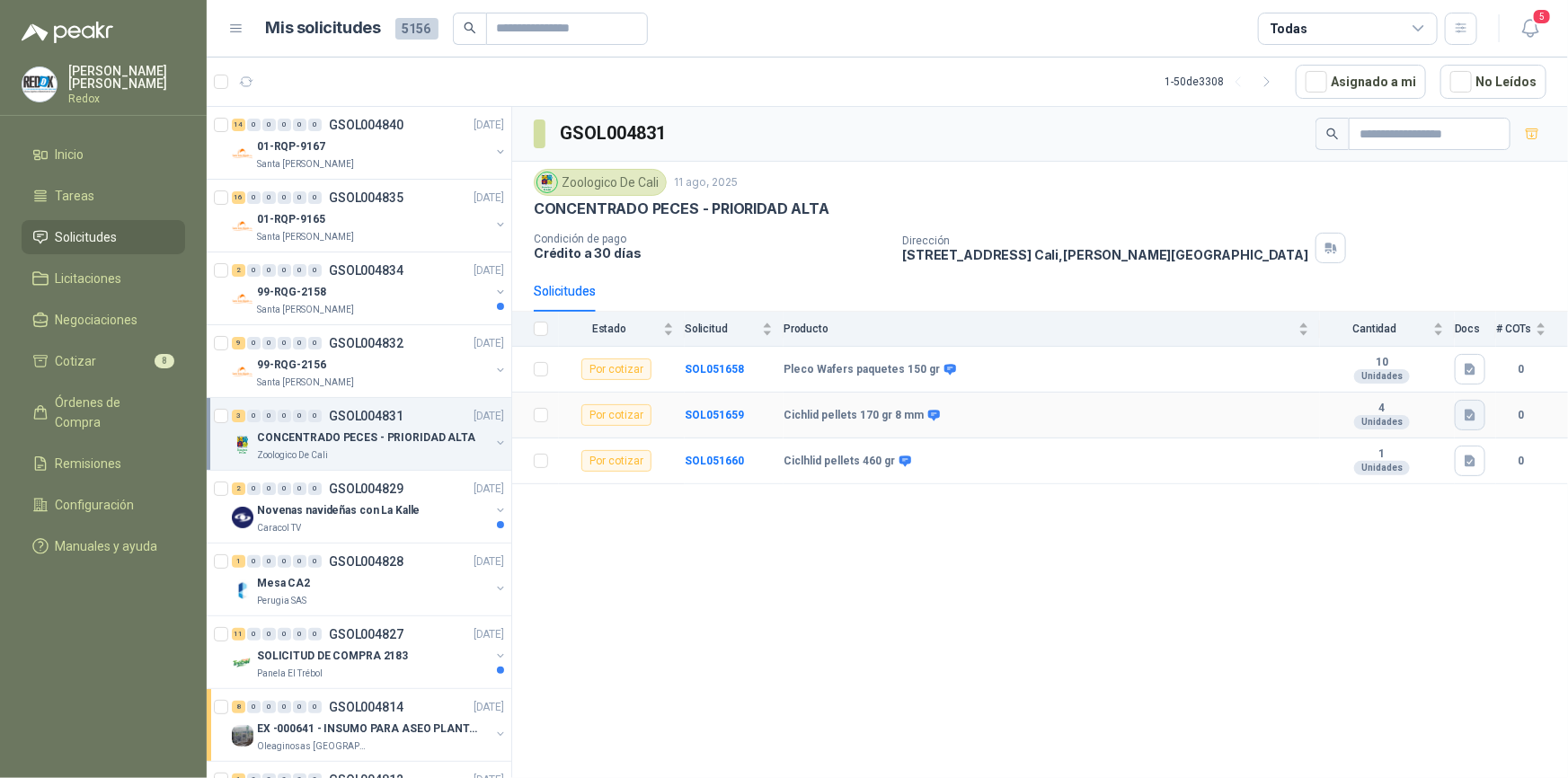
click at [1476, 413] on icon "button" at bounding box center [1470, 415] width 15 height 15
click at [1413, 372] on button "Cichlid pellets 170 gr 8 mm.png" at bounding box center [1379, 374] width 186 height 19
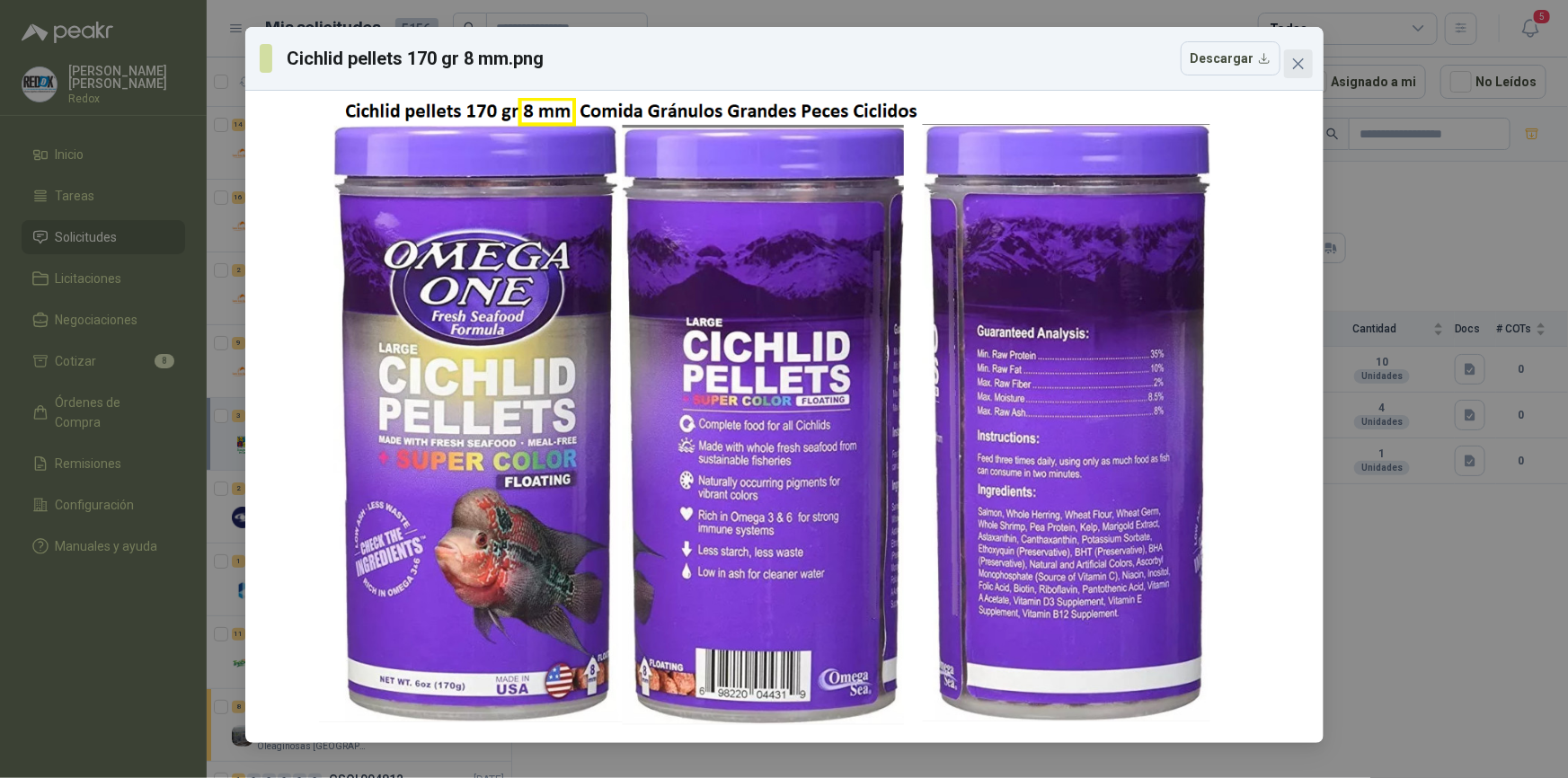
click at [1292, 69] on icon "close" at bounding box center [1298, 64] width 14 height 14
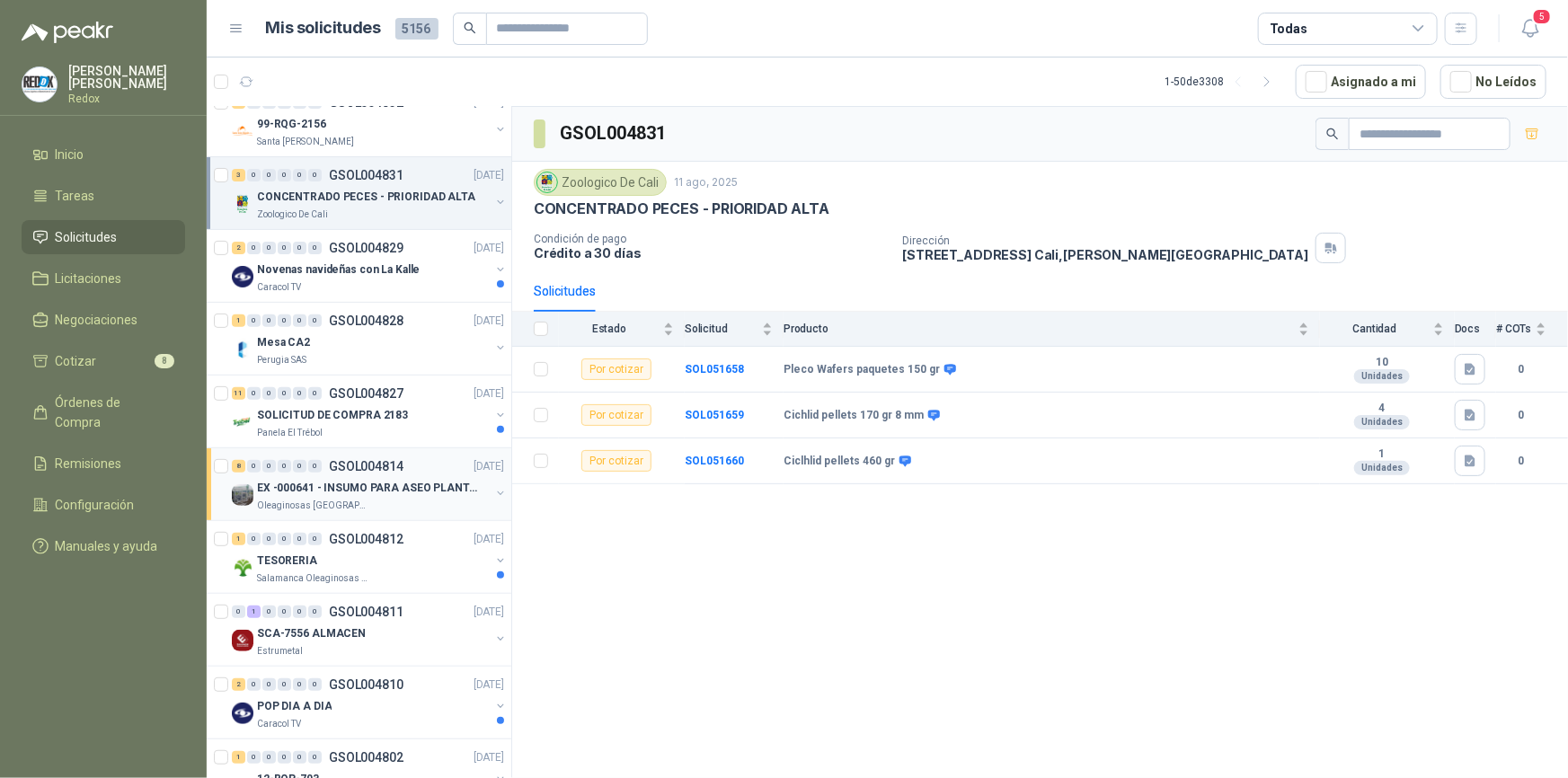
scroll to position [326, 0]
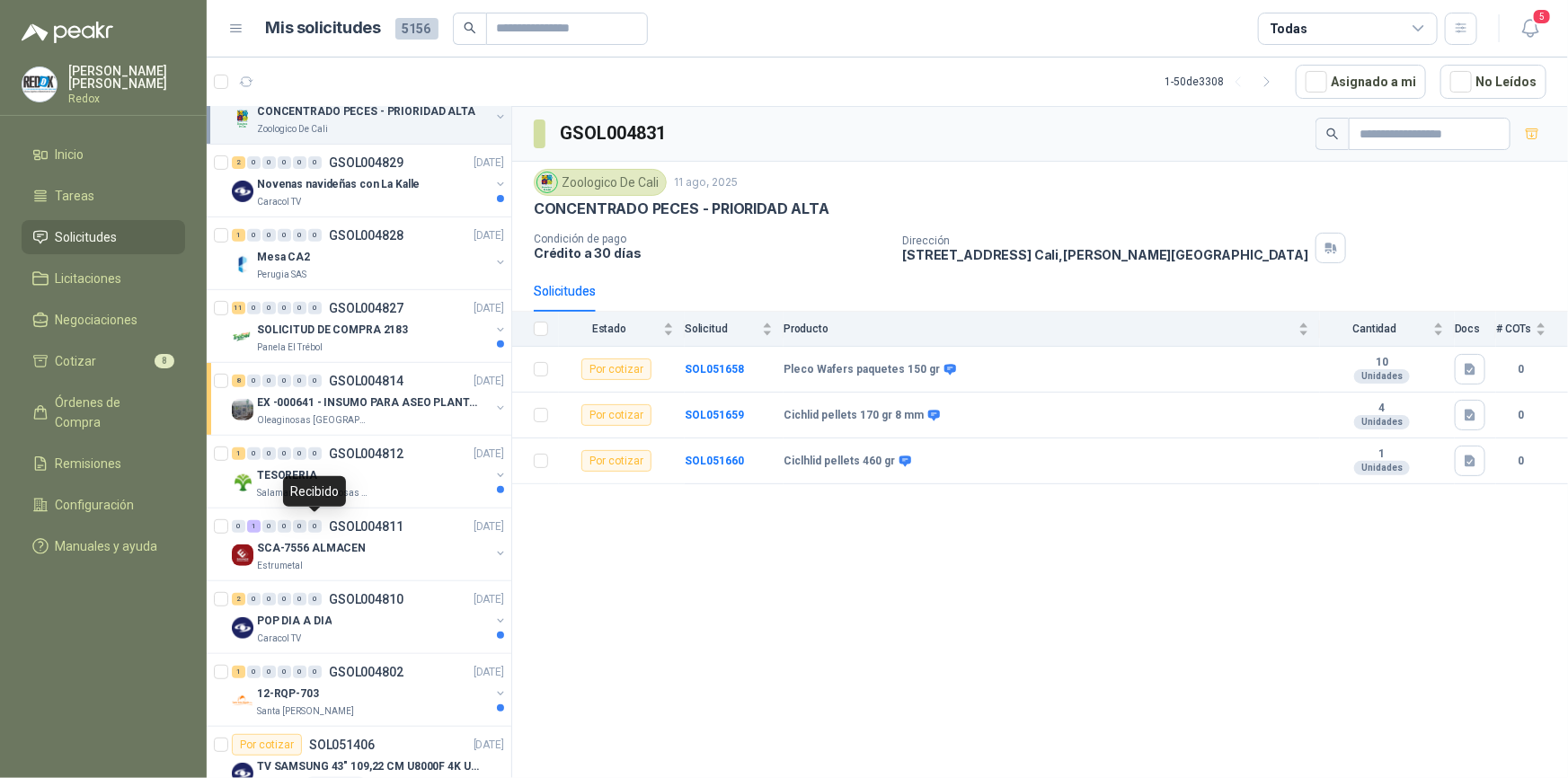
click at [318, 489] on div "Recibido" at bounding box center [314, 492] width 63 height 31
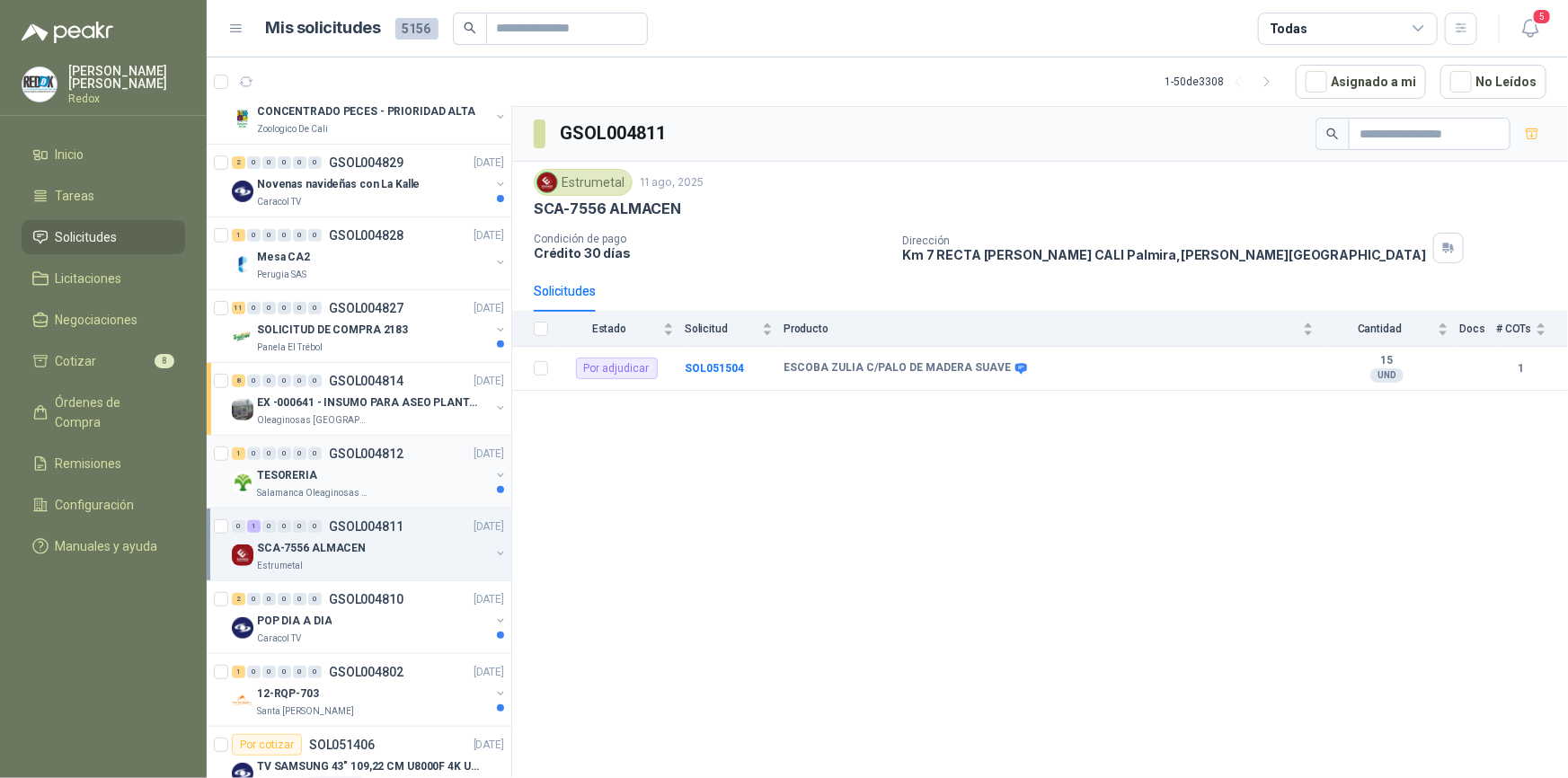
click at [357, 486] on p "Salamanca Oleaginosas SAS" at bounding box center [313, 493] width 113 height 14
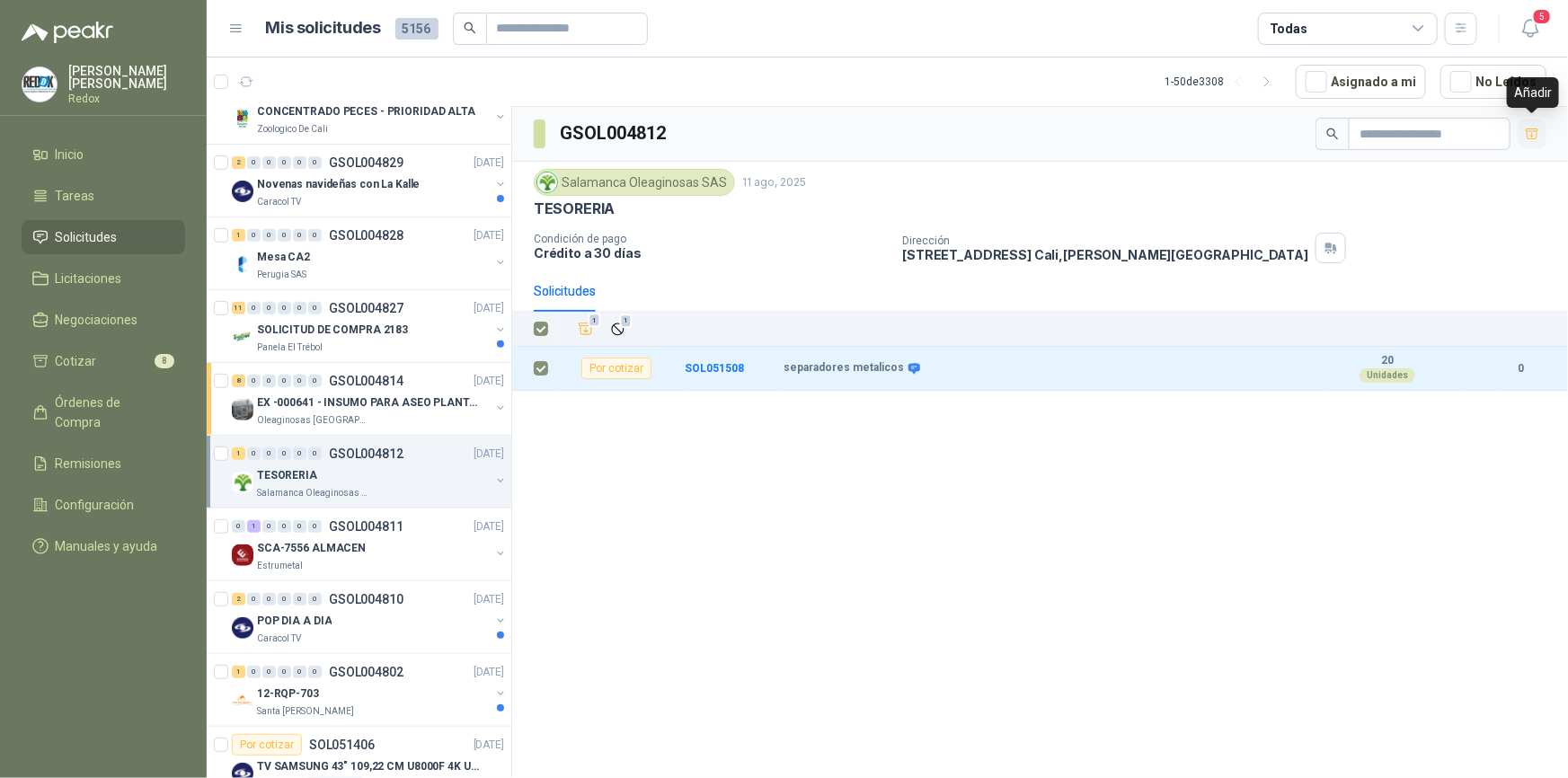
click at [1536, 135] on icon "button" at bounding box center [1532, 134] width 15 height 15
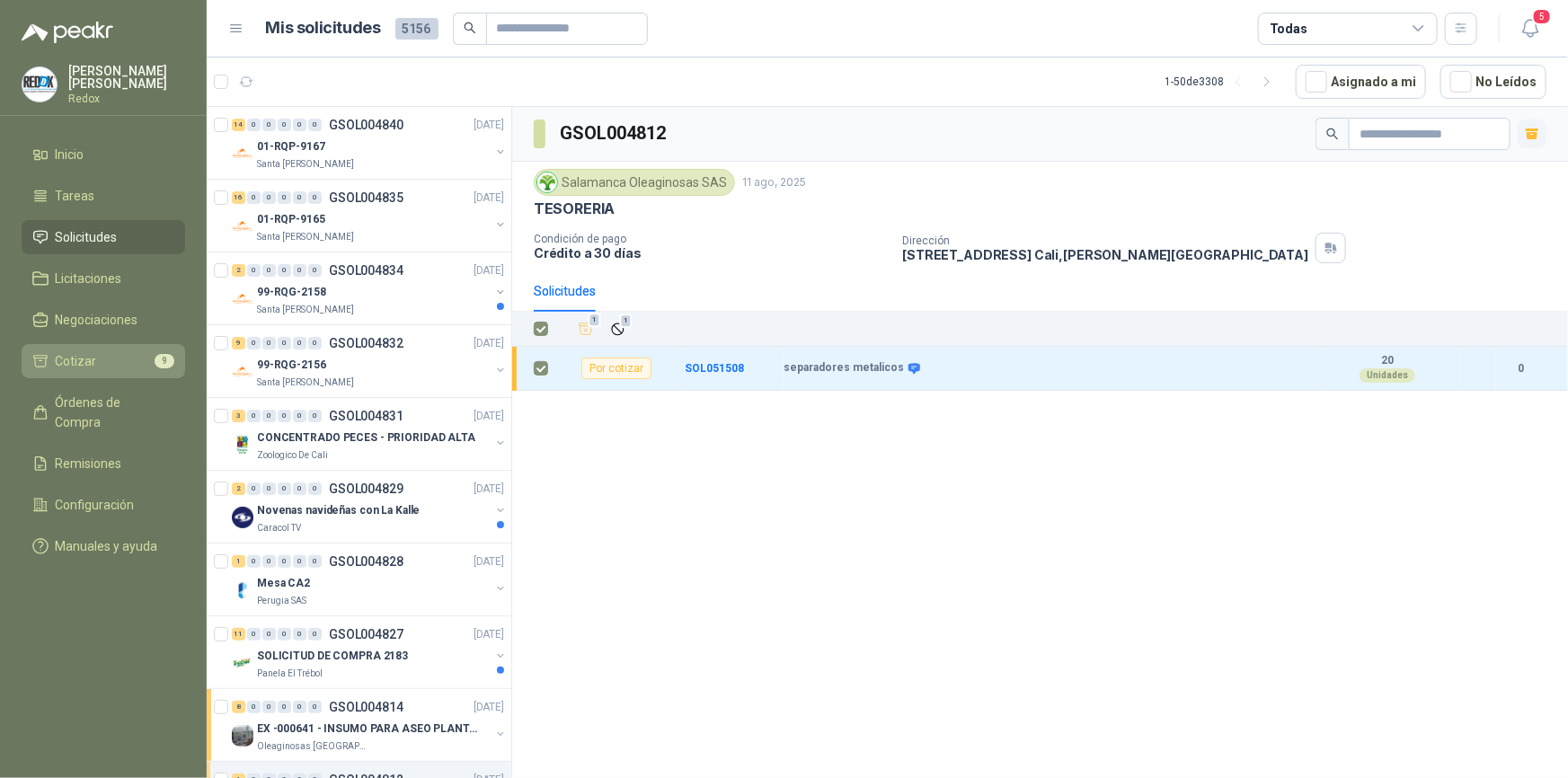
click at [92, 355] on span "Cotizar" at bounding box center [77, 361] width 41 height 20
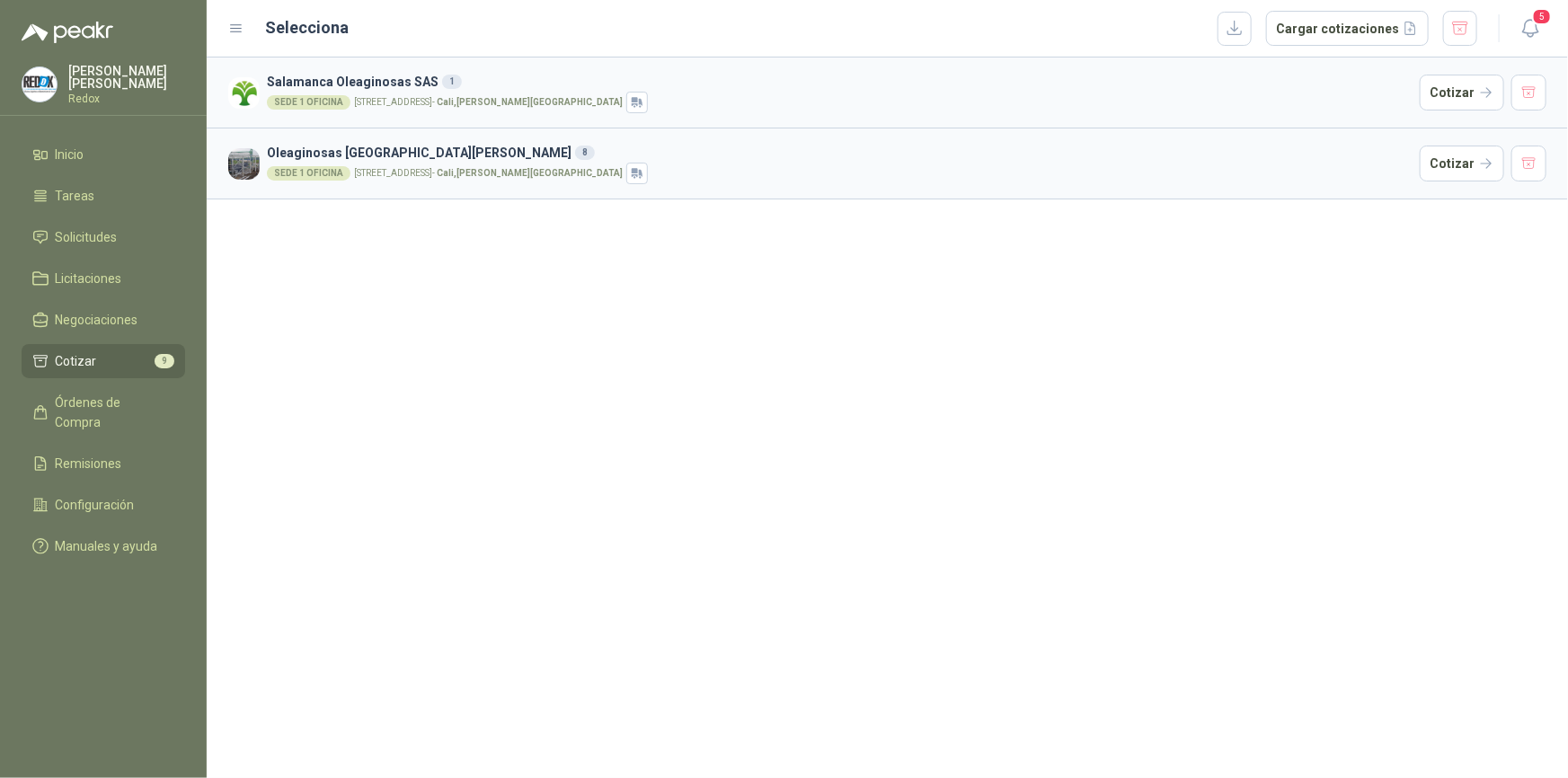
click at [402, 167] on div "SEDE 1 OFICINA [STREET_ADDRESS][PERSON_NAME]" at bounding box center [839, 174] width 1146 height 22
click at [393, 94] on div "SEDE 1 OFICINA [STREET_ADDRESS][PERSON_NAME]" at bounding box center [839, 103] width 1146 height 22
click at [1248, 32] on button "button" at bounding box center [1235, 29] width 34 height 34
